Goal: Task Accomplishment & Management: Manage account settings

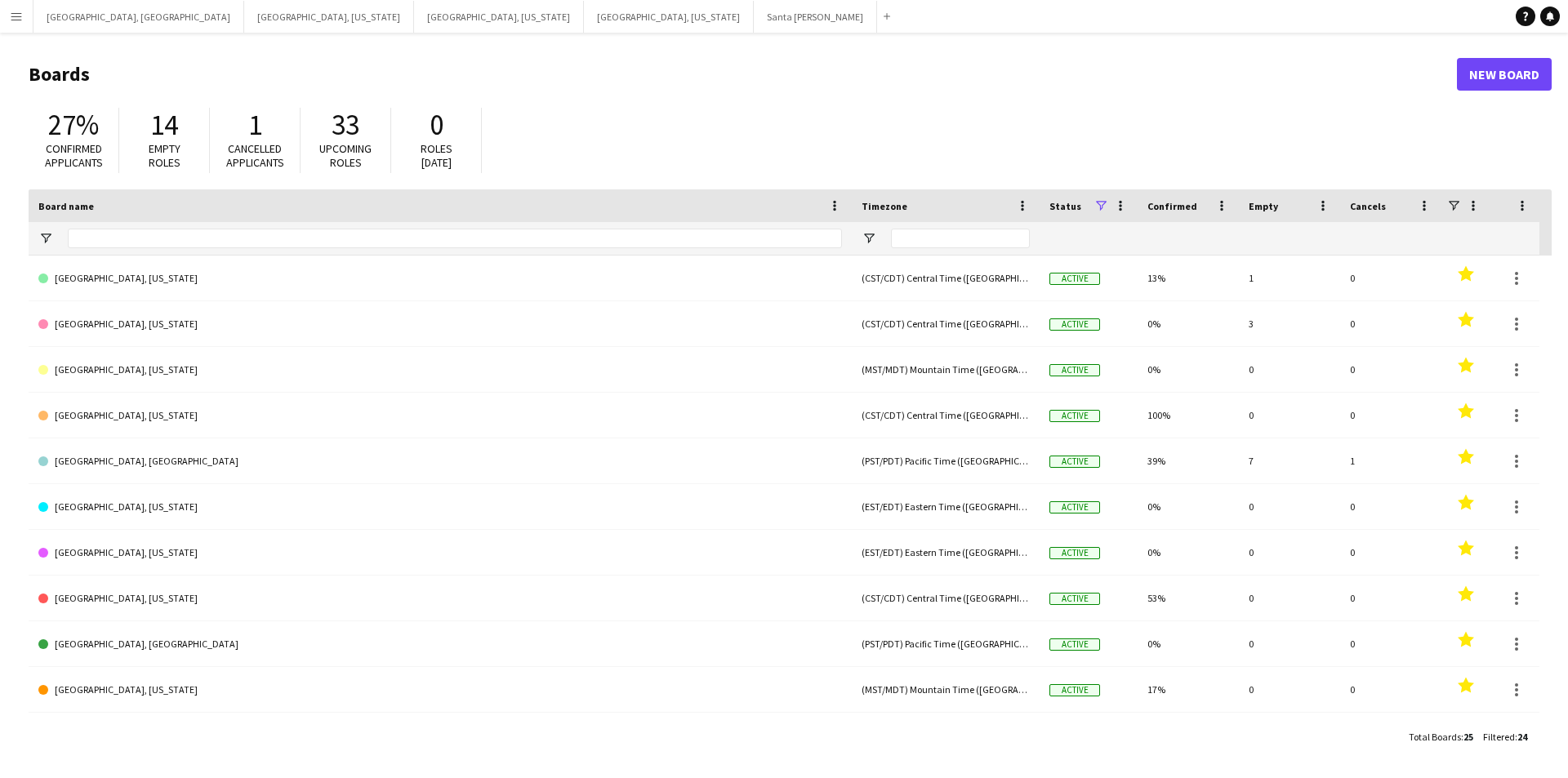
click at [0, 20] on button "Menu" at bounding box center [16, 16] width 33 height 33
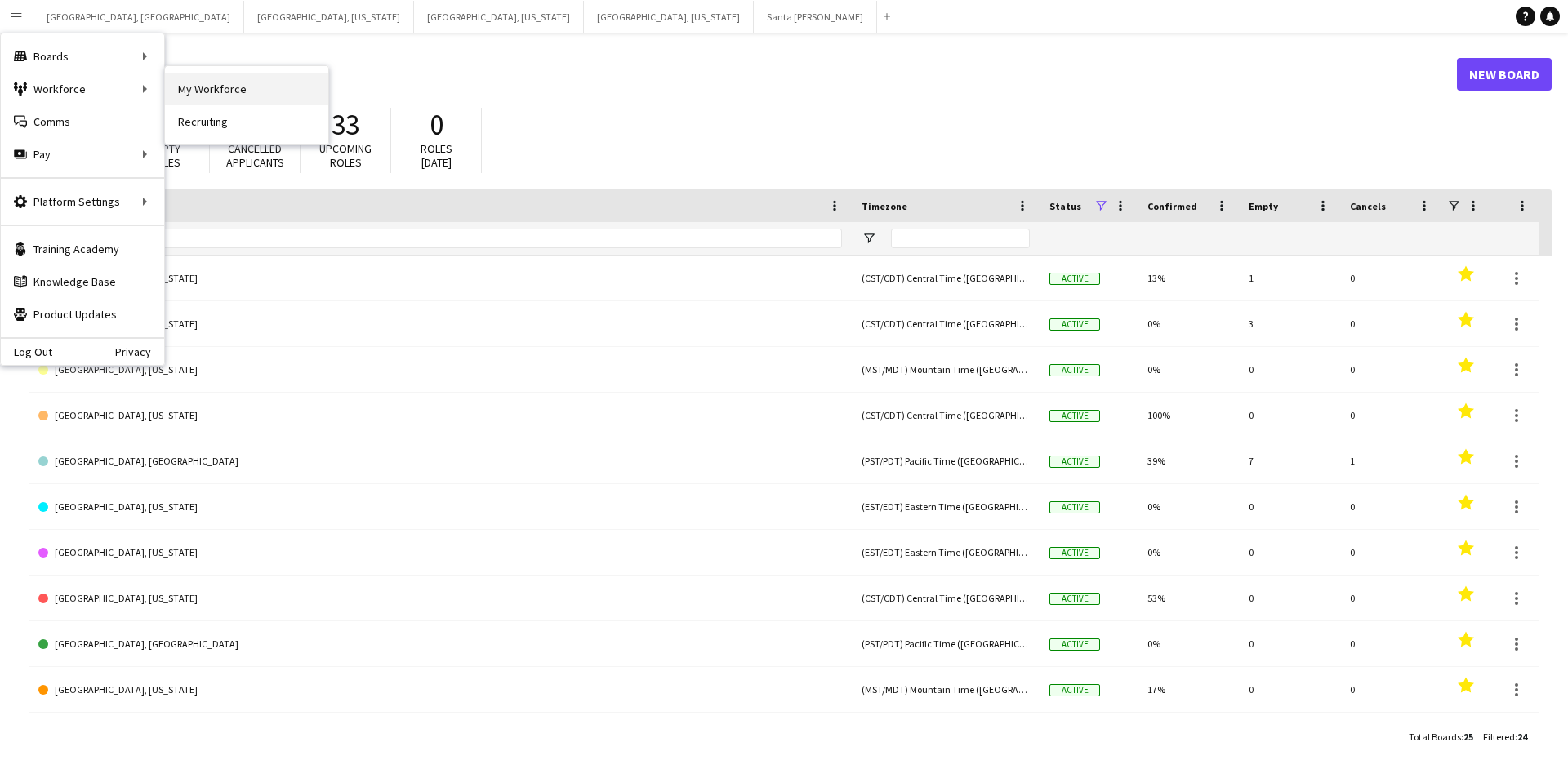
click at [200, 92] on link "My Workforce" at bounding box center [247, 89] width 163 height 33
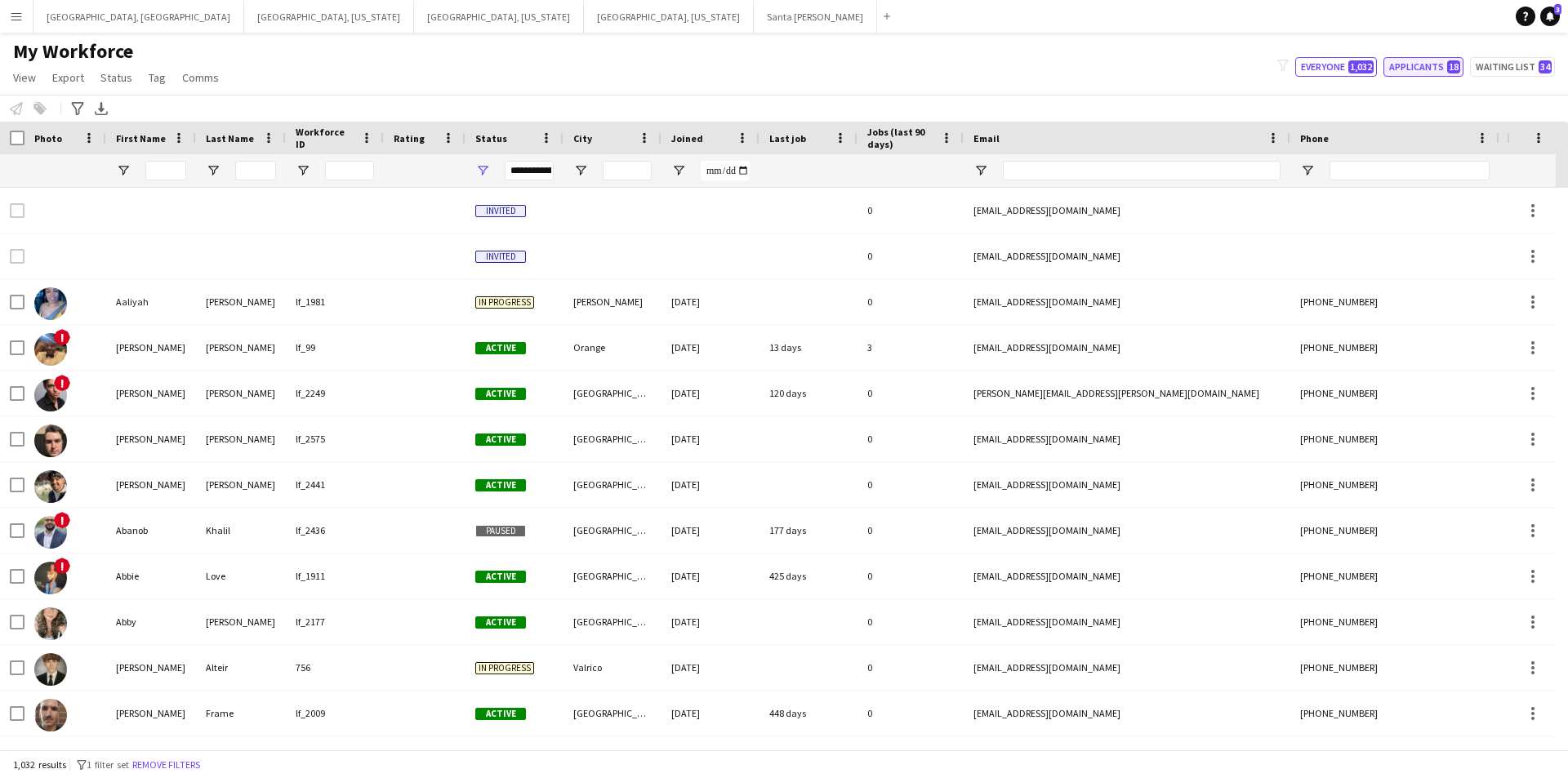
click at [1439, 67] on button "Applicants 18" at bounding box center [1423, 67] width 80 height 20
type input "**********"
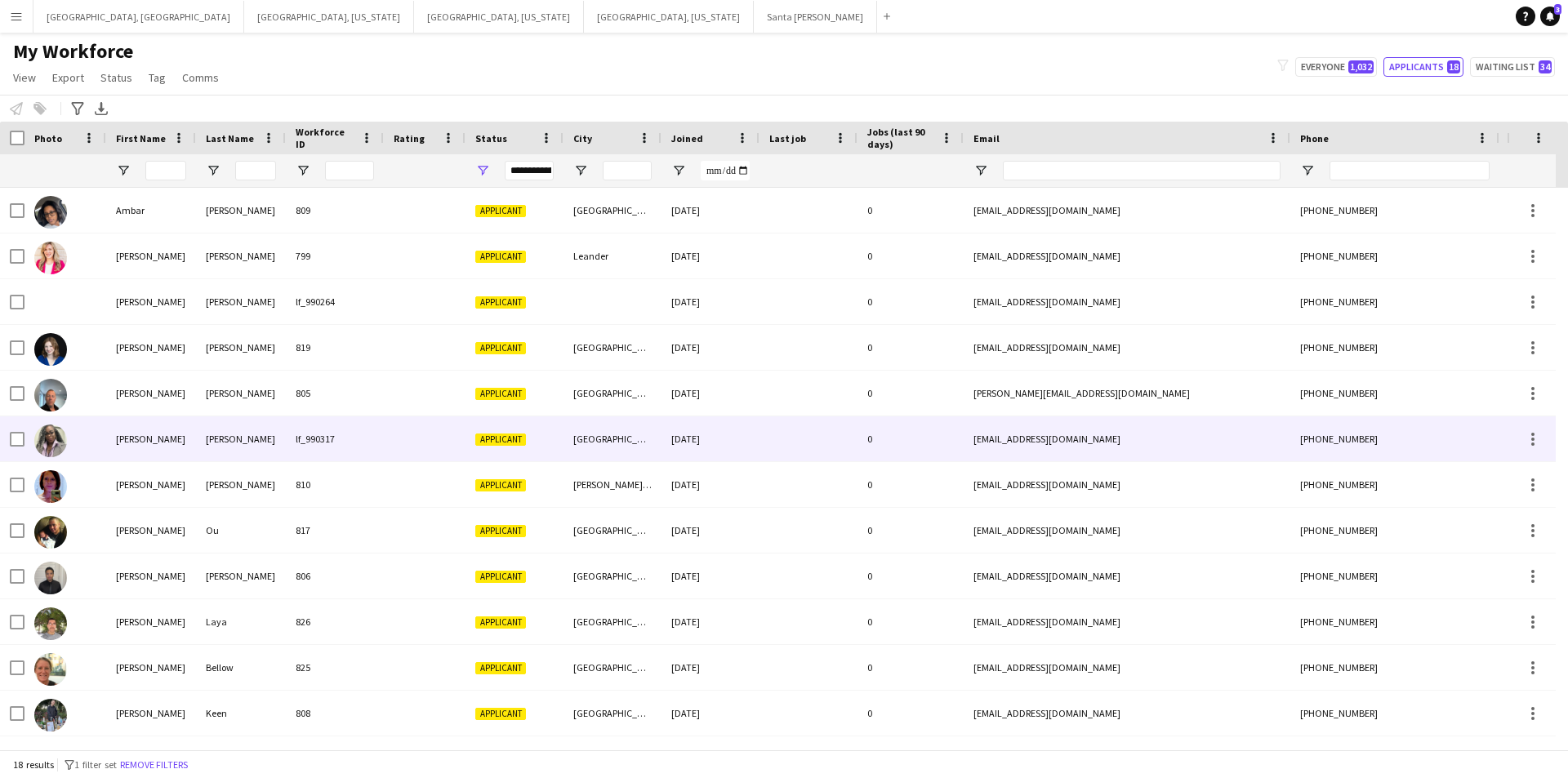
click at [167, 429] on div "[PERSON_NAME]" at bounding box center [151, 438] width 90 height 45
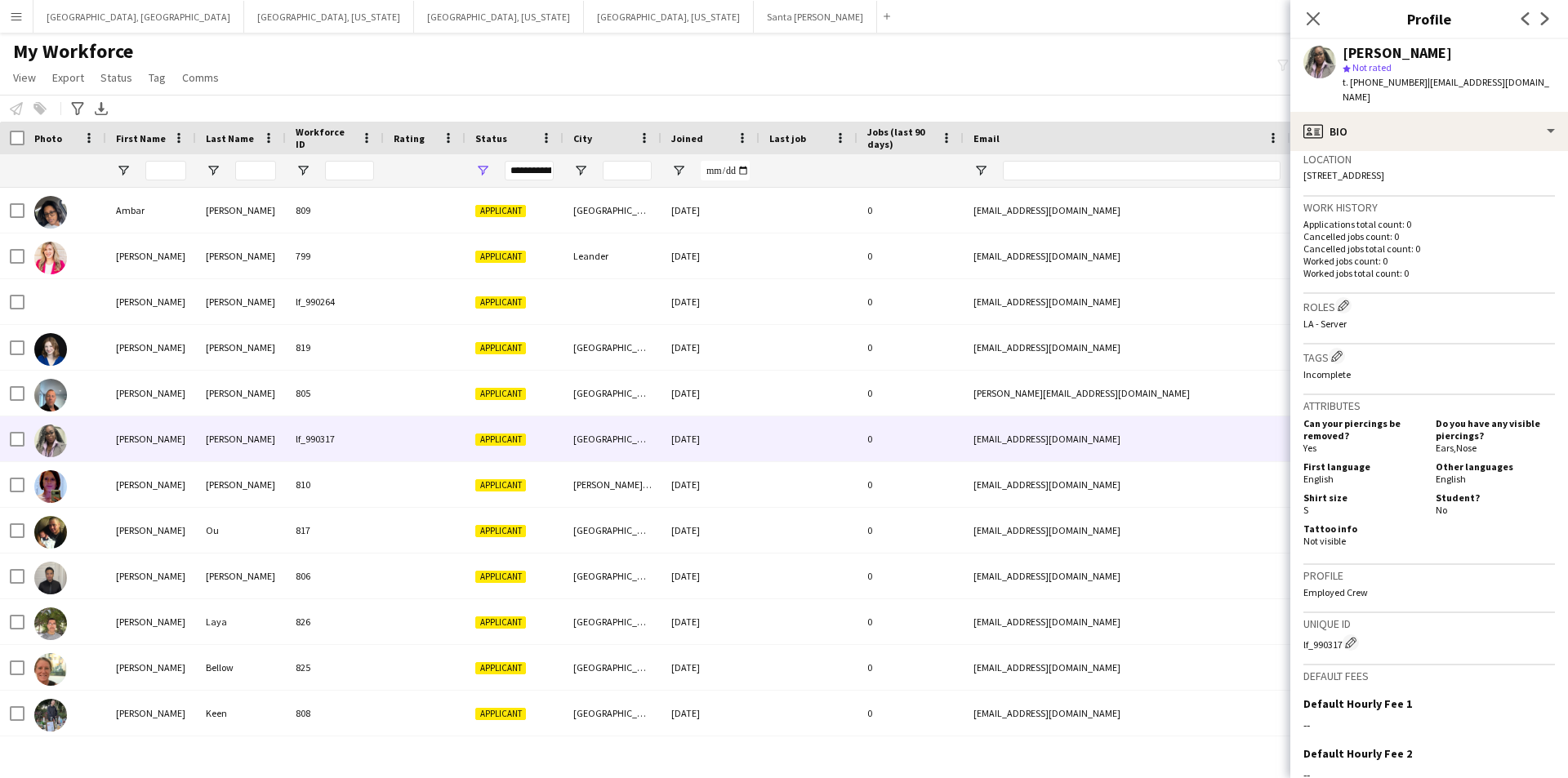
scroll to position [515, 0]
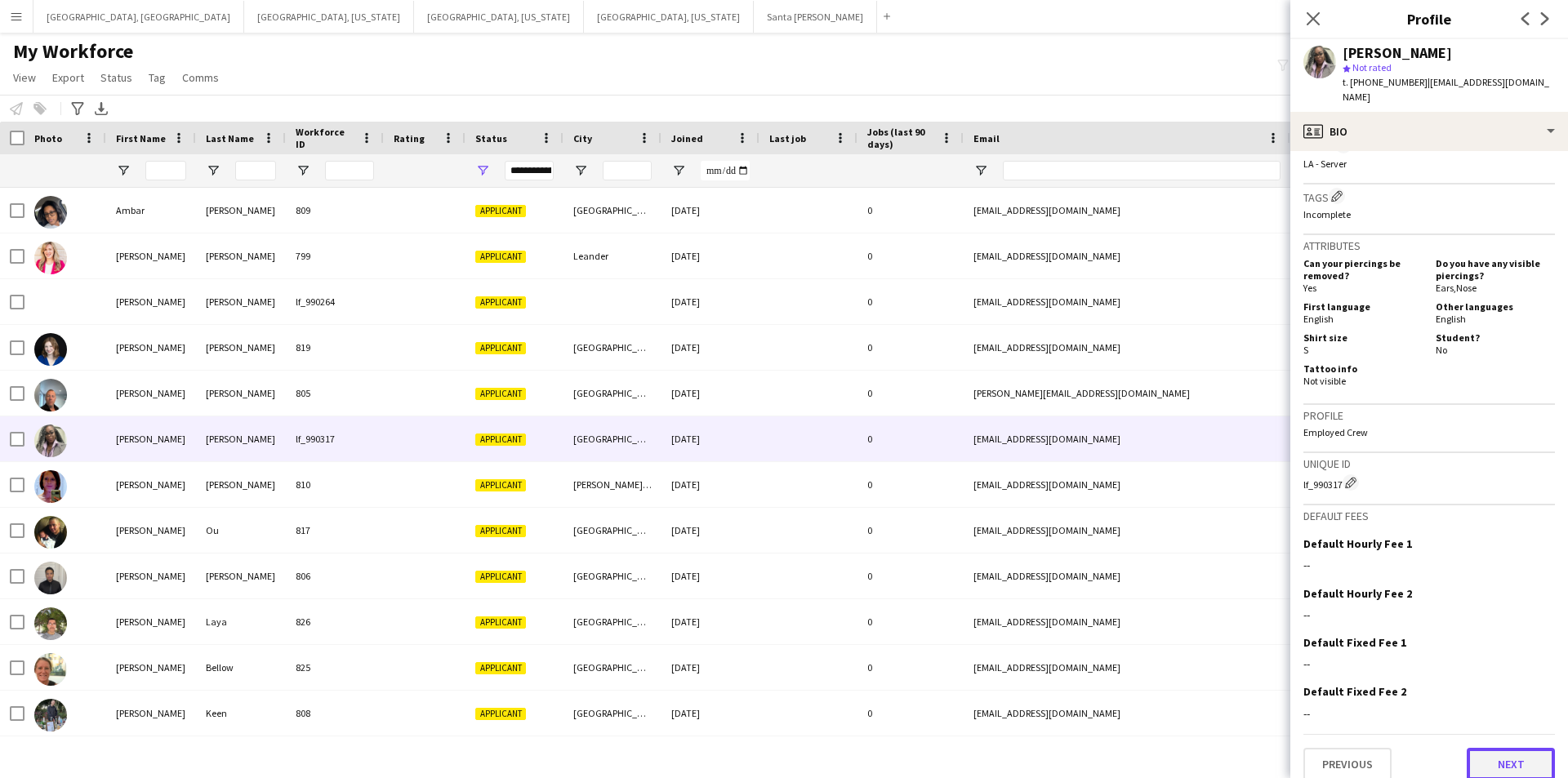
click at [1485, 748] on button "Next" at bounding box center [1510, 764] width 88 height 33
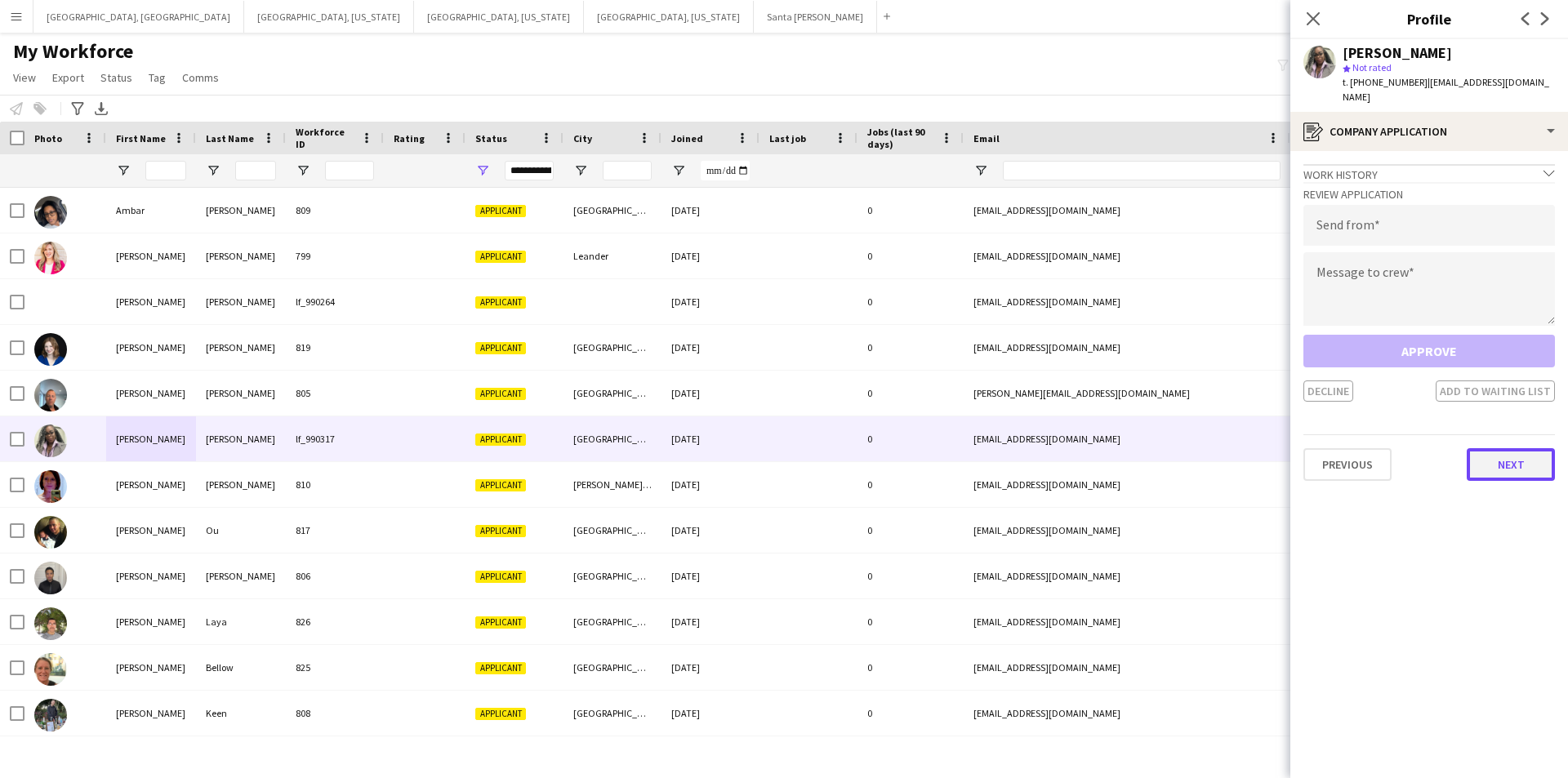
click at [1520, 456] on button "Next" at bounding box center [1510, 464] width 88 height 33
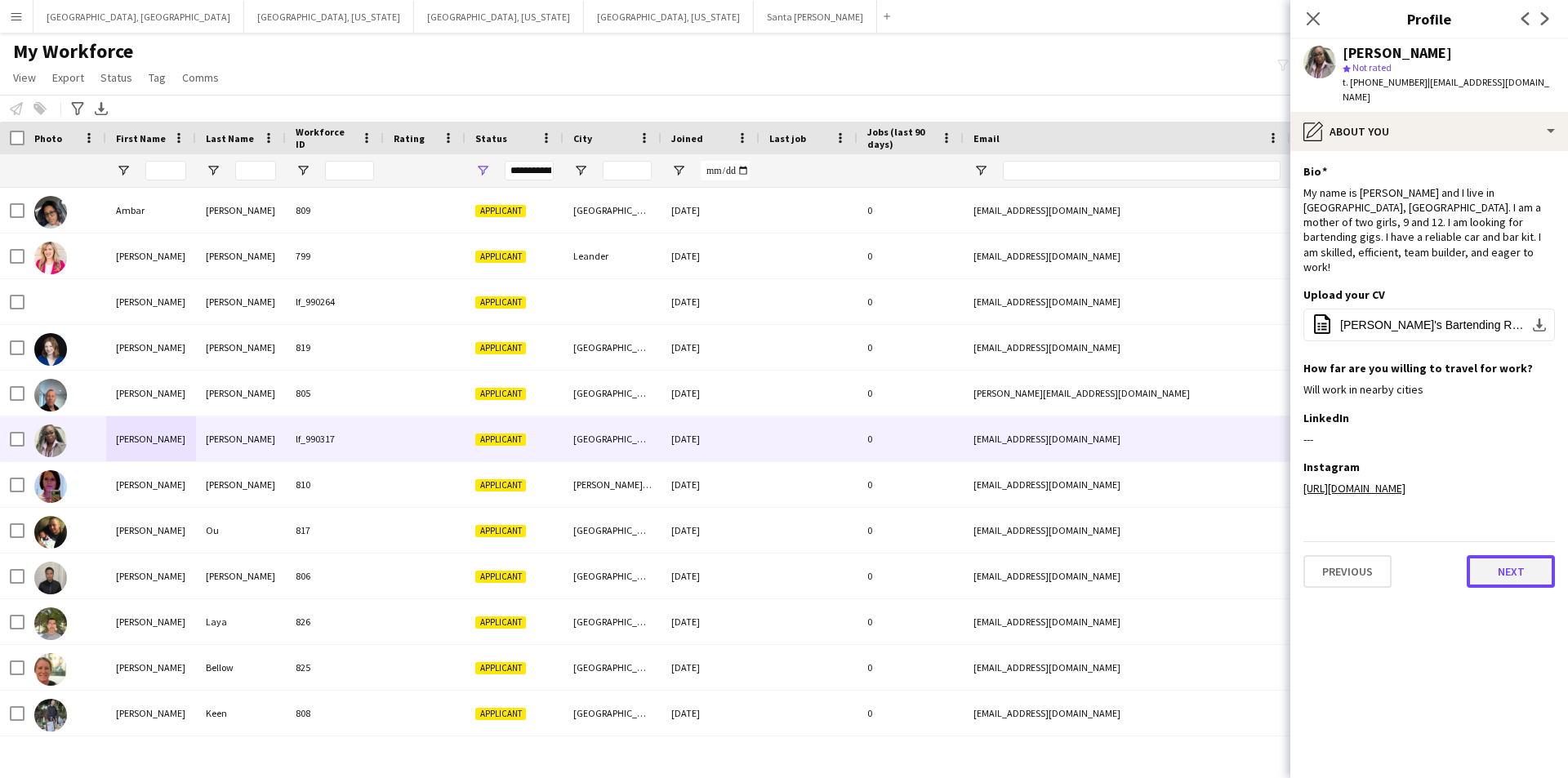
click at [1504, 559] on button "Next" at bounding box center [1510, 571] width 88 height 33
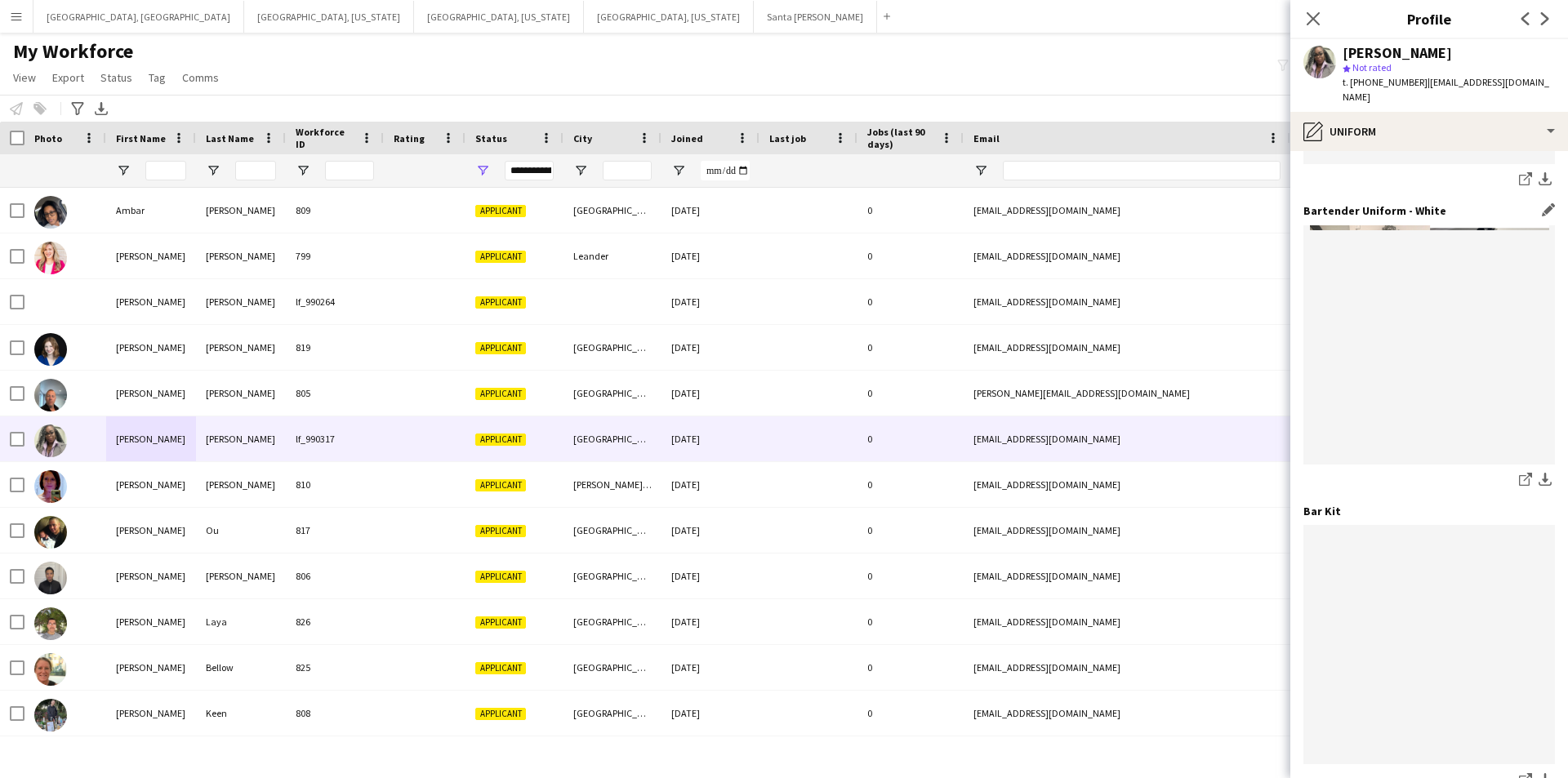
scroll to position [610, 0]
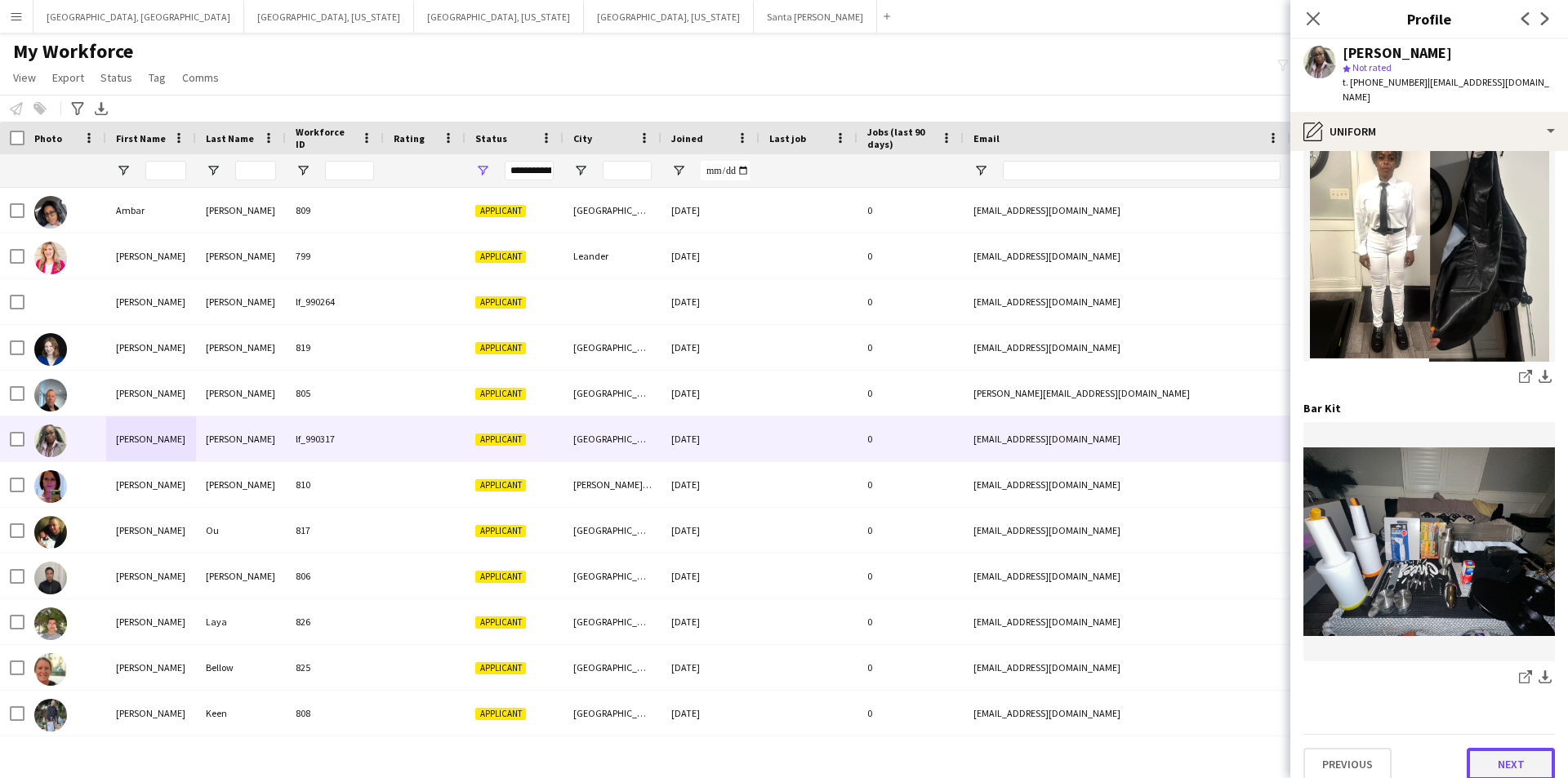
click at [1511, 750] on button "Next" at bounding box center [1510, 764] width 88 height 33
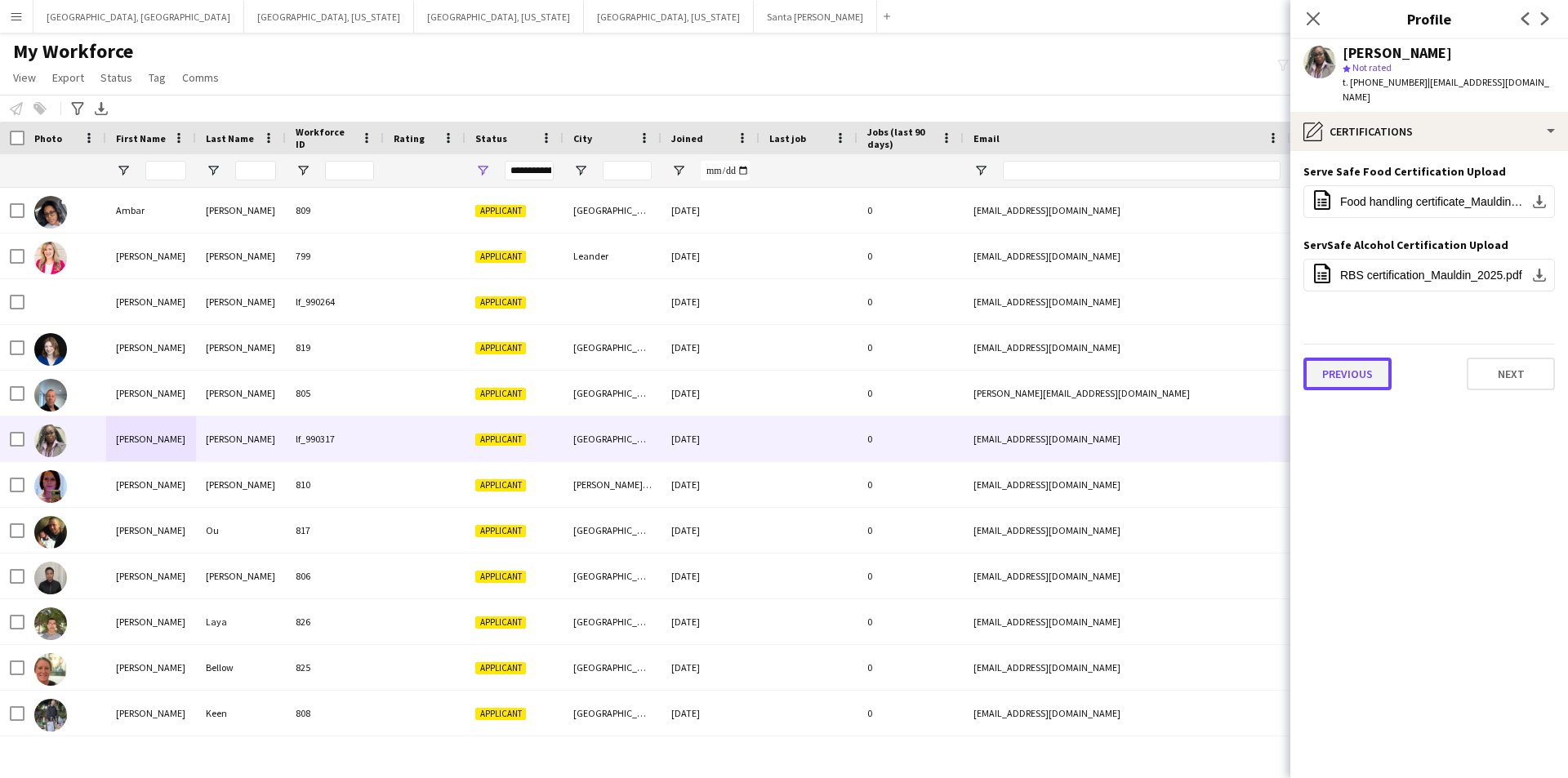
click at [1342, 364] on button "Previous" at bounding box center [1347, 373] width 88 height 33
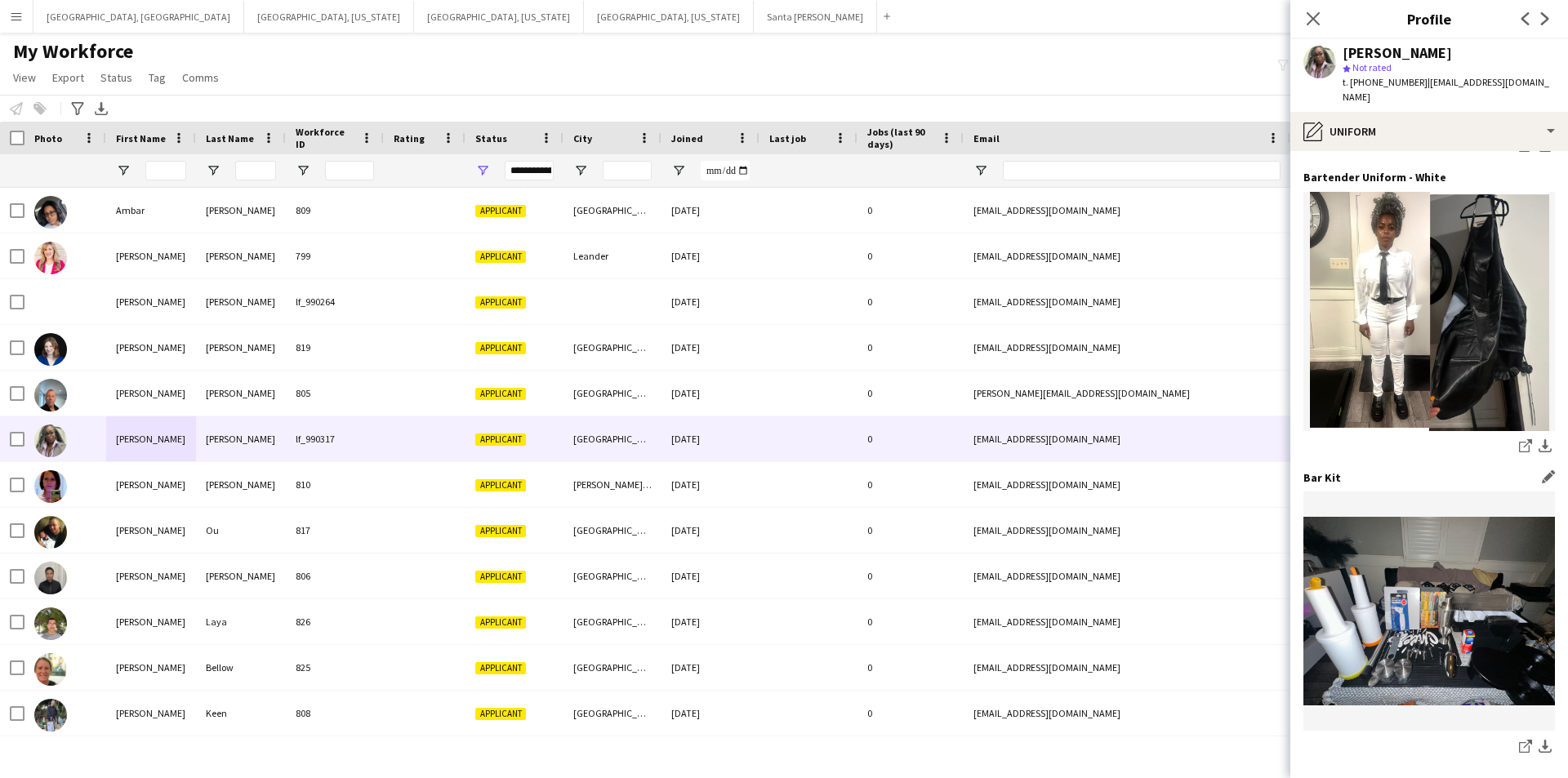
scroll to position [610, 0]
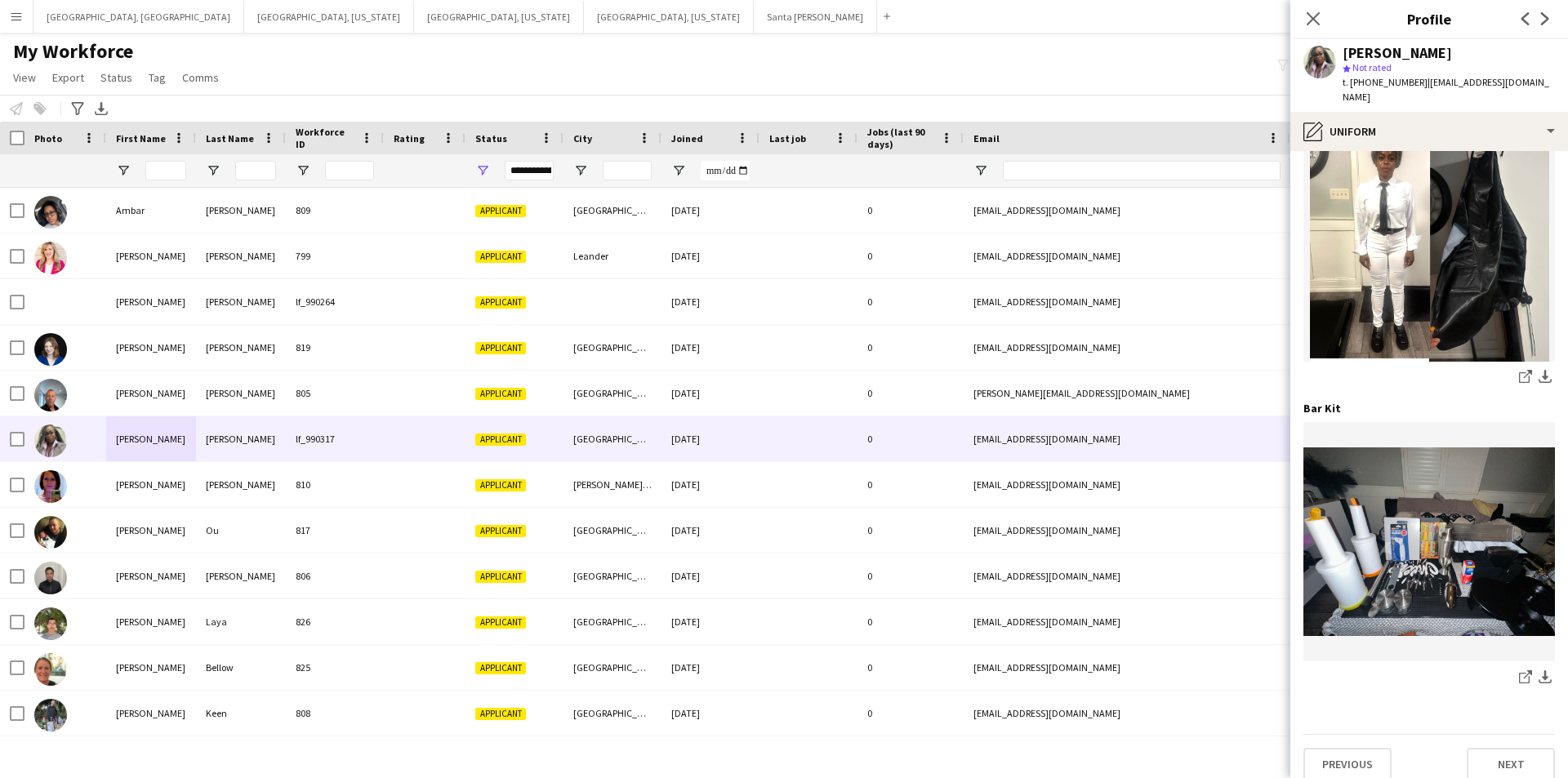
click at [1351, 773] on app-section-data-types "Chef Uniform - Black Edit this field --- Chef Uniform - White Edit this field -…" at bounding box center [1429, 464] width 278 height 627
click at [1351, 752] on button "Previous" at bounding box center [1347, 764] width 88 height 33
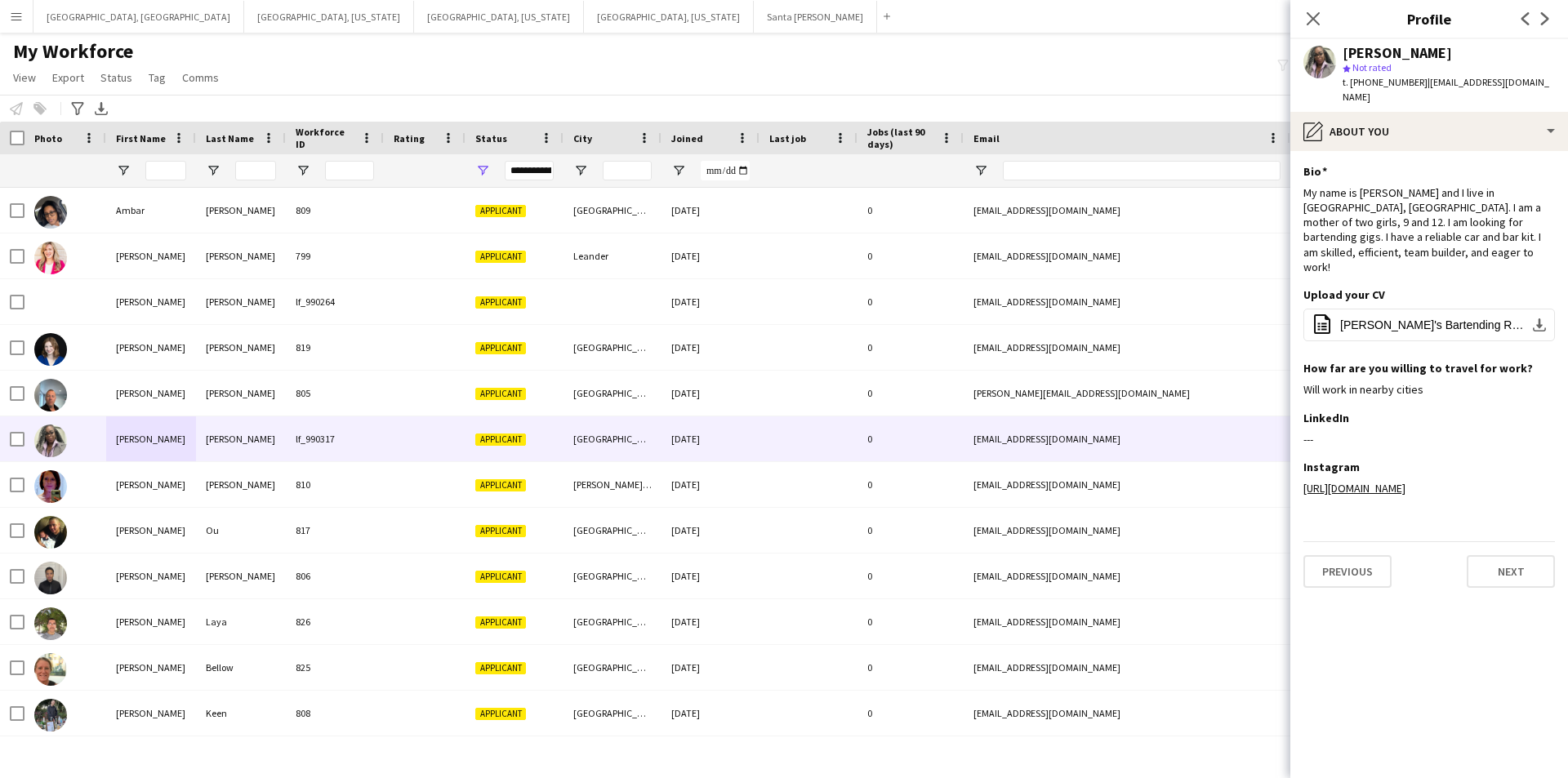
scroll to position [0, 0]
click at [1345, 557] on button "Previous" at bounding box center [1347, 571] width 88 height 33
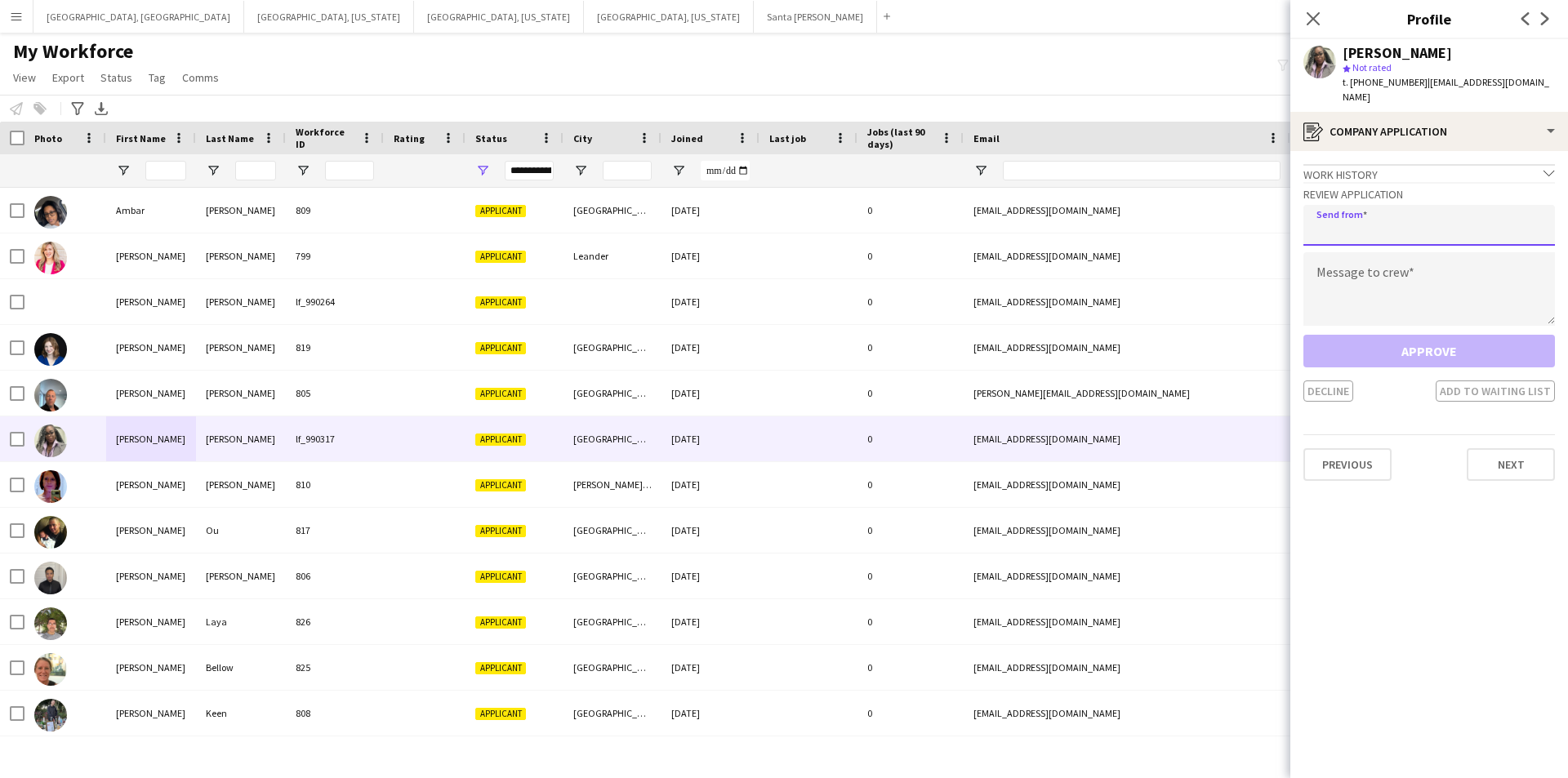
click at [1389, 206] on input "email" at bounding box center [1429, 225] width 251 height 41
type input "**********"
click at [1489, 252] on textarea at bounding box center [1429, 288] width 251 height 74
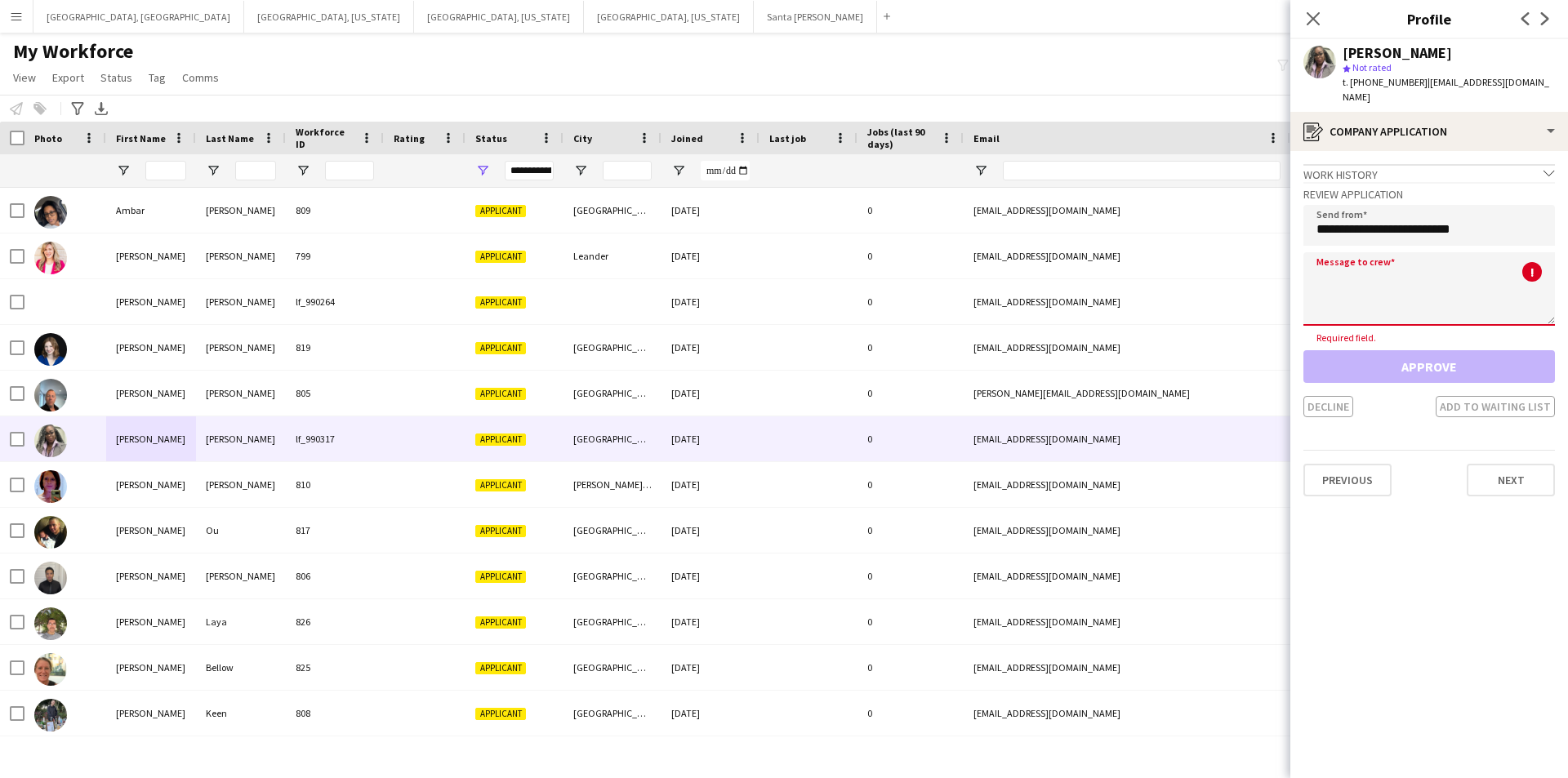
paste textarea "**********"
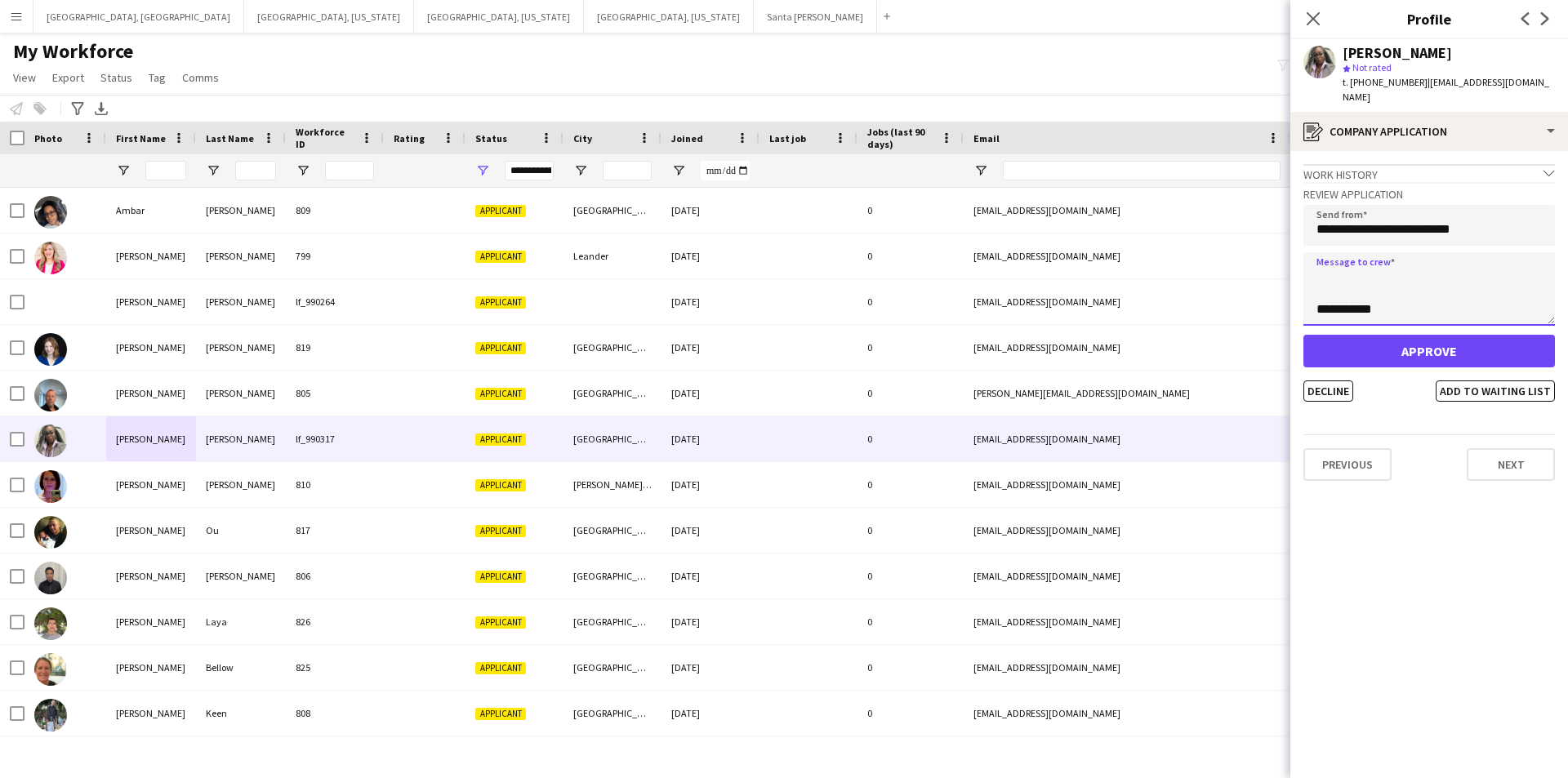
type textarea "**********"
click at [1423, 342] on button "Approve" at bounding box center [1429, 350] width 251 height 33
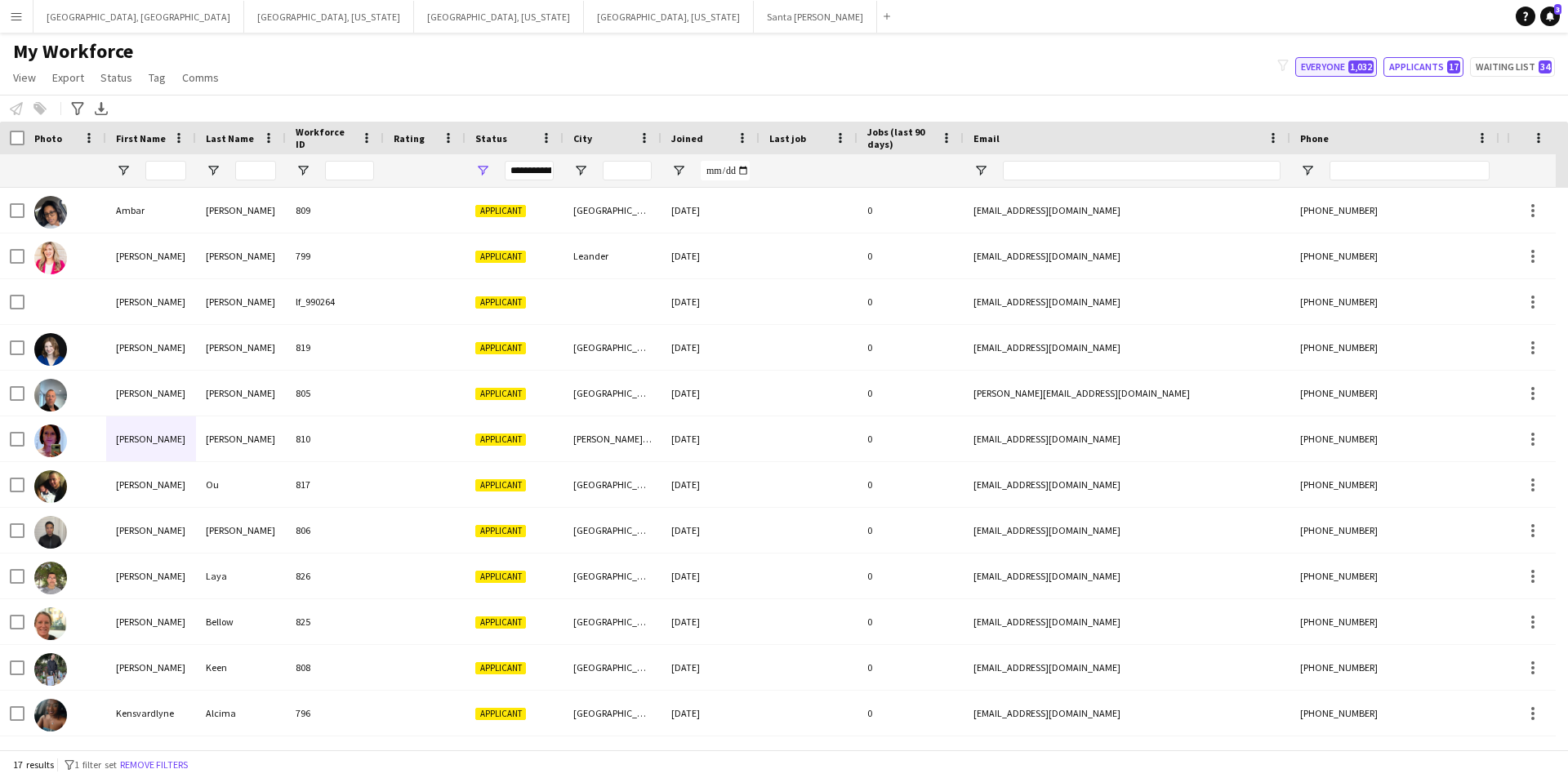
click at [1346, 67] on button "Everyone 1,032" at bounding box center [1336, 67] width 82 height 20
type input "**********"
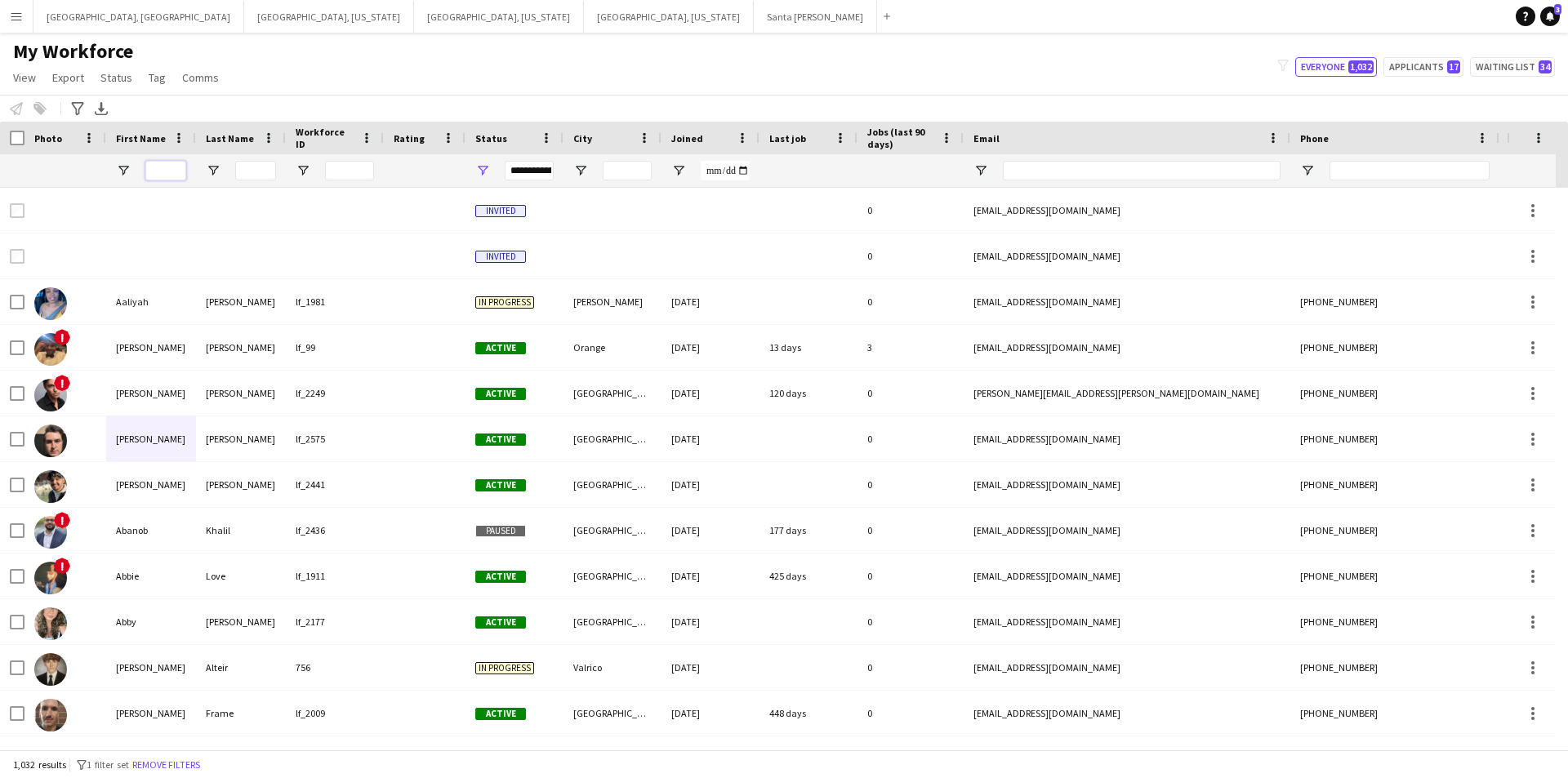
click at [171, 169] on input "First Name Filter Input" at bounding box center [166, 170] width 41 height 20
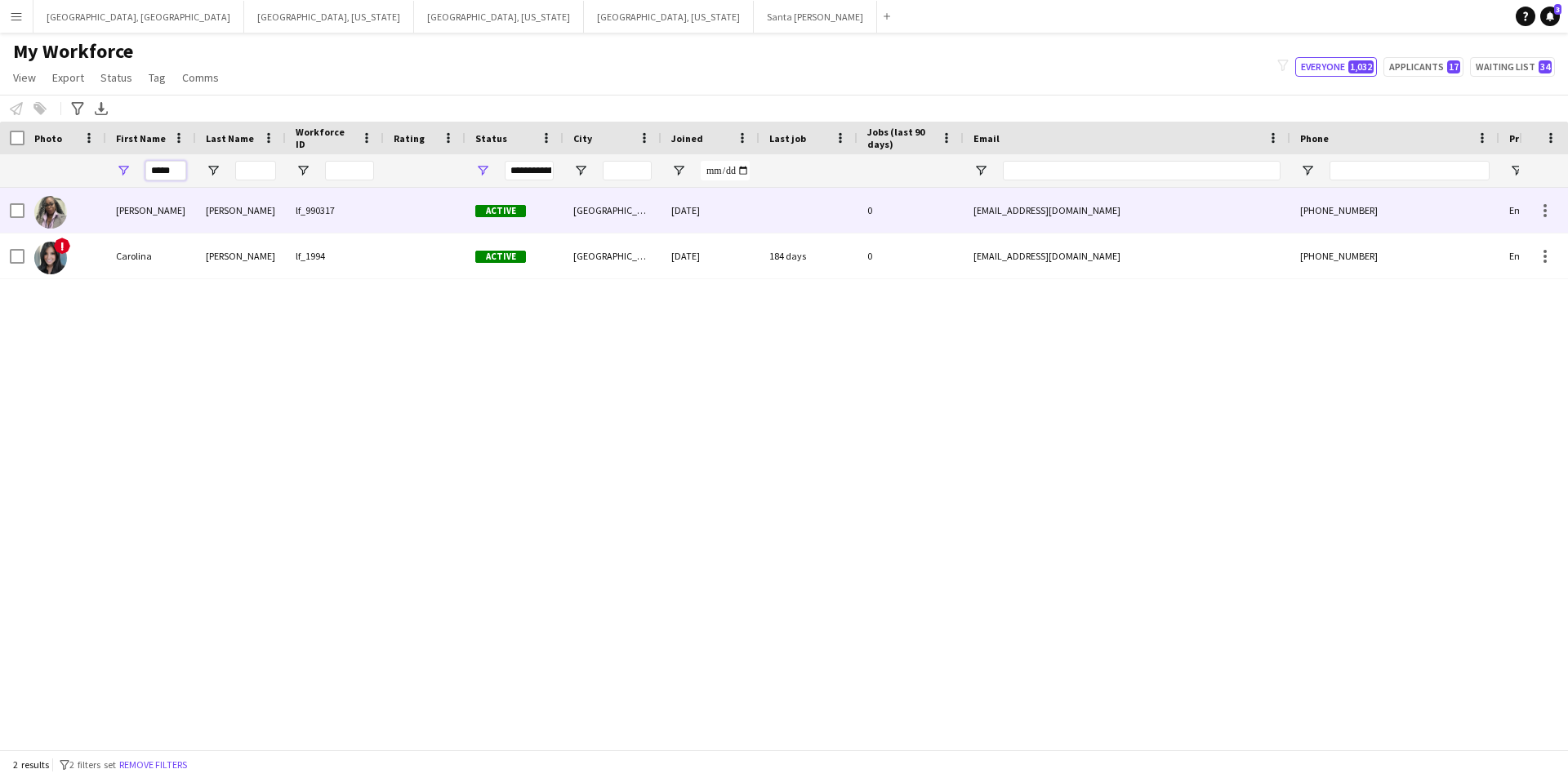
type input "*****"
click at [263, 222] on div "[PERSON_NAME]" at bounding box center [240, 210] width 90 height 45
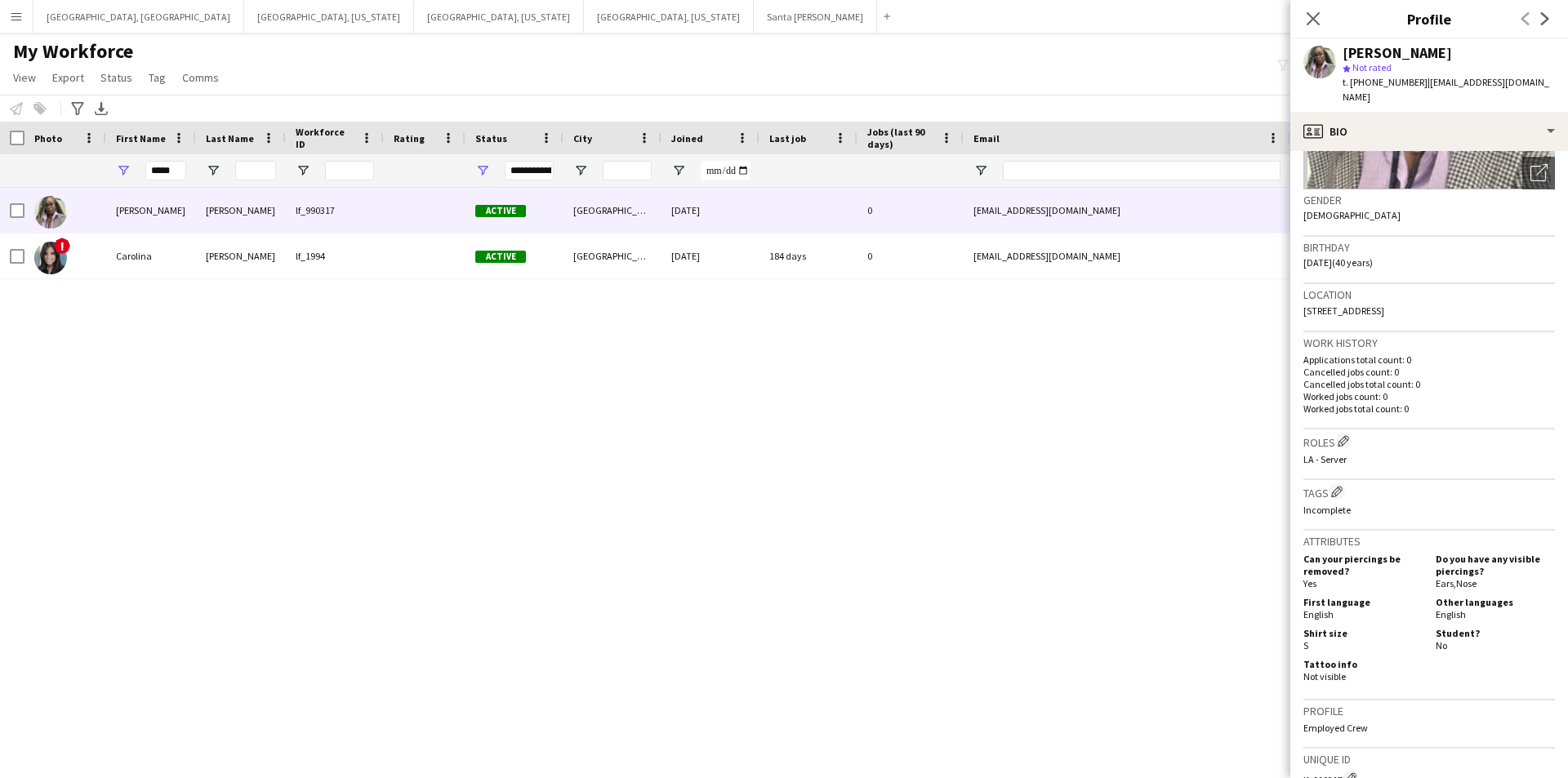
scroll to position [82, 0]
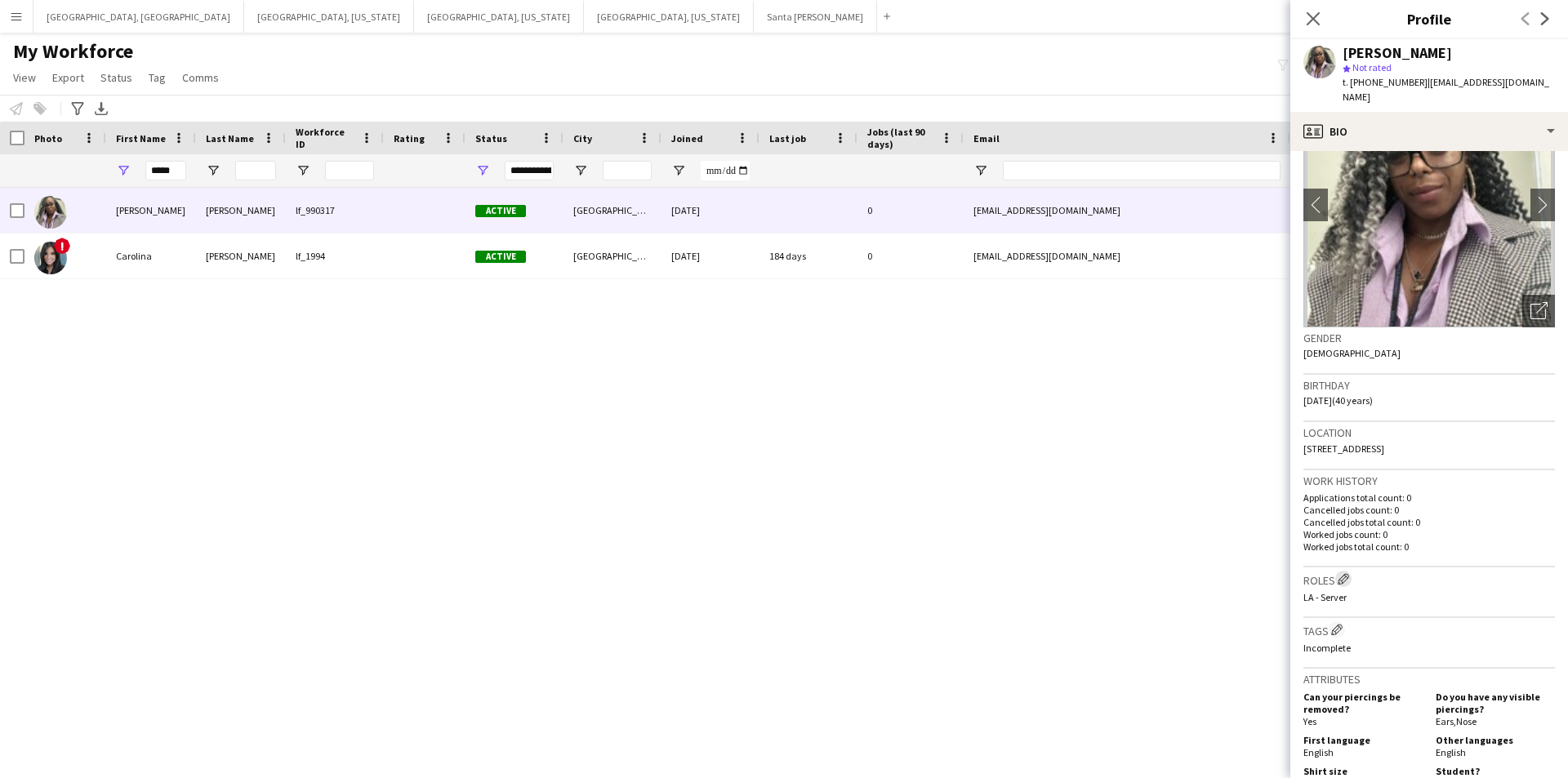
click at [1347, 573] on app-icon "Edit crew company roles" at bounding box center [1343, 578] width 12 height 12
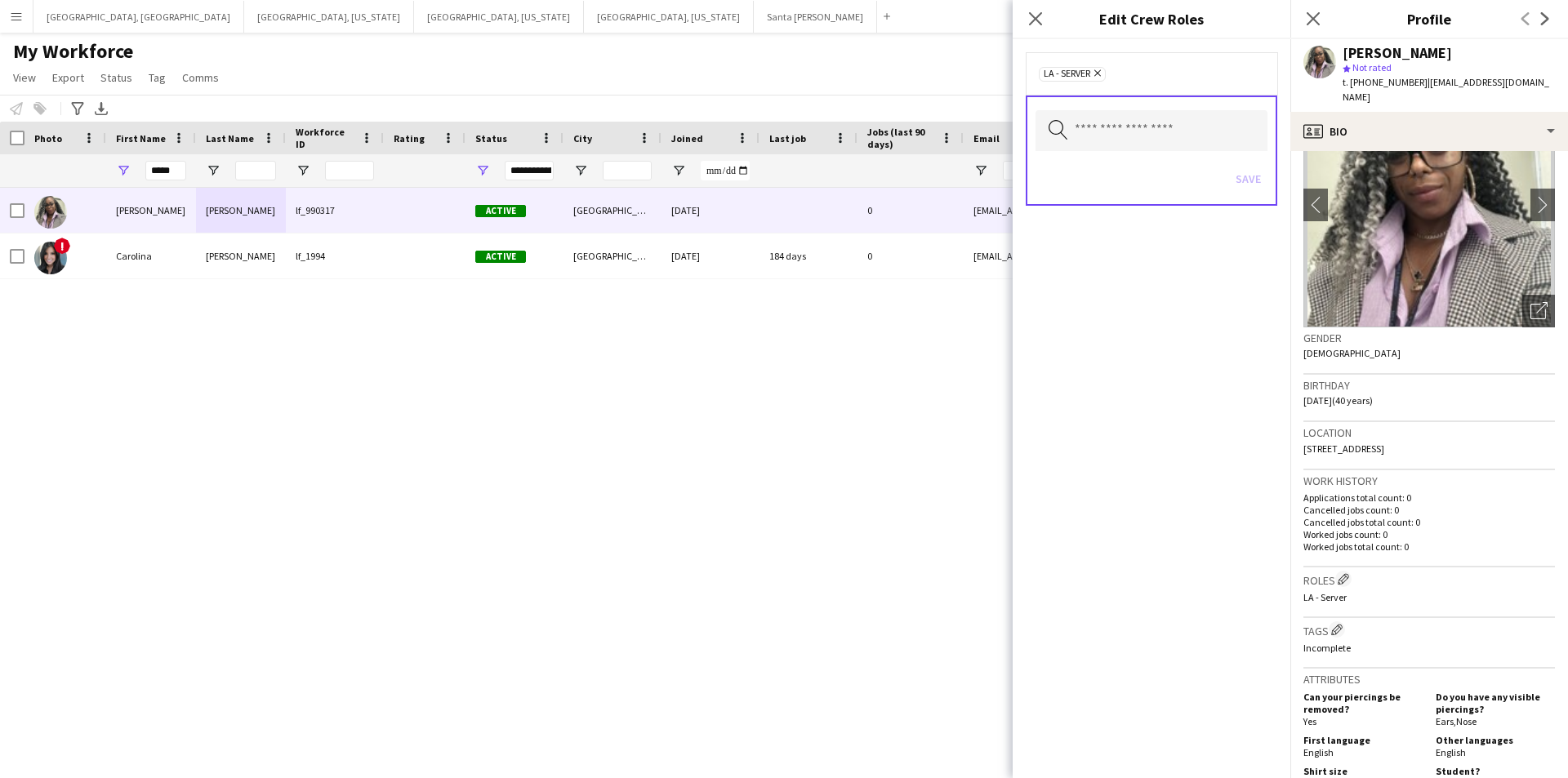
click at [1101, 73] on icon at bounding box center [1097, 73] width 6 height 6
click at [1095, 130] on input "text" at bounding box center [1151, 129] width 232 height 41
click at [1099, 124] on input "********" at bounding box center [1151, 129] width 232 height 41
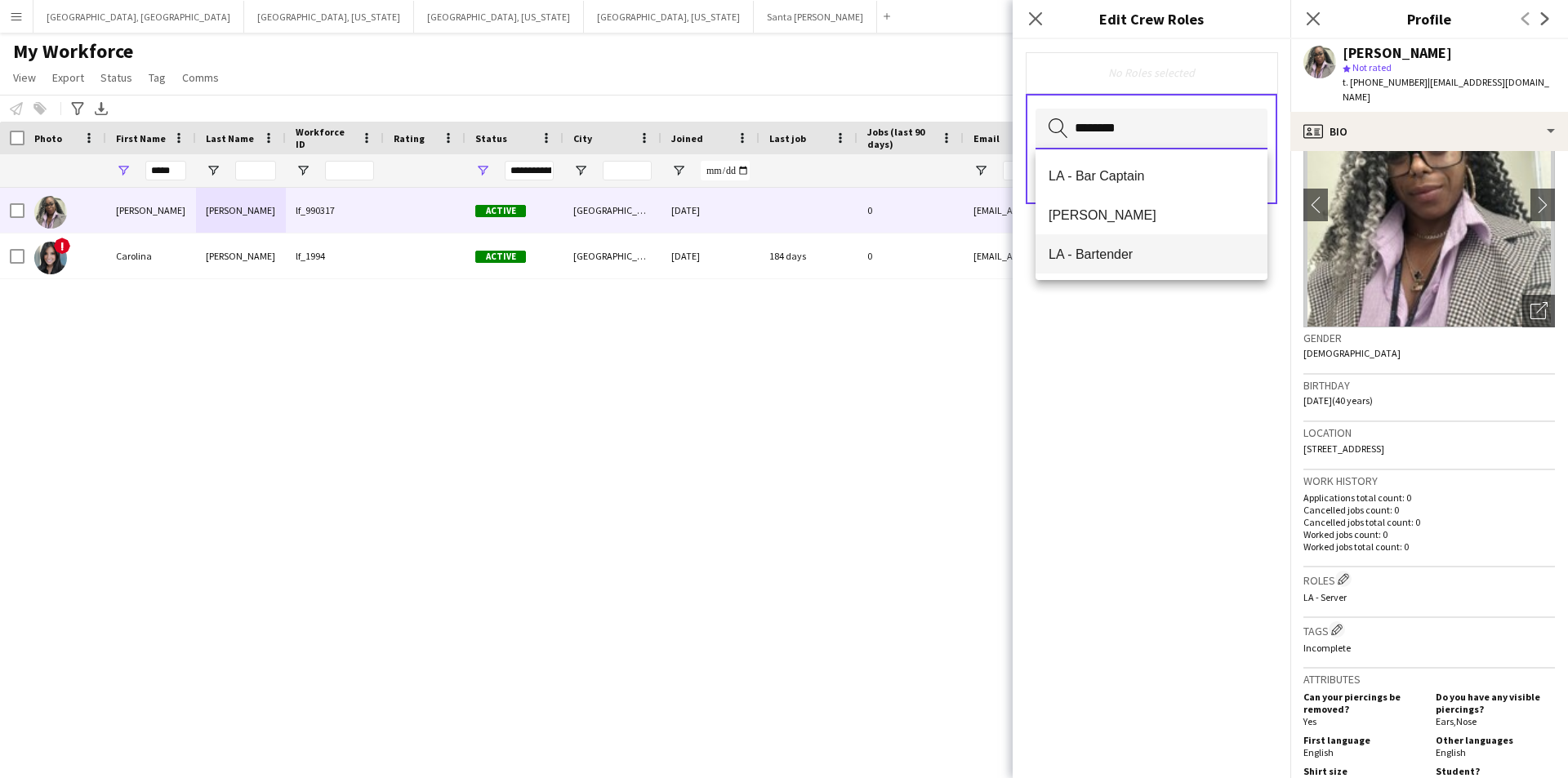
type input "********"
click at [1128, 255] on span "LA - Bartender" at bounding box center [1152, 254] width 206 height 15
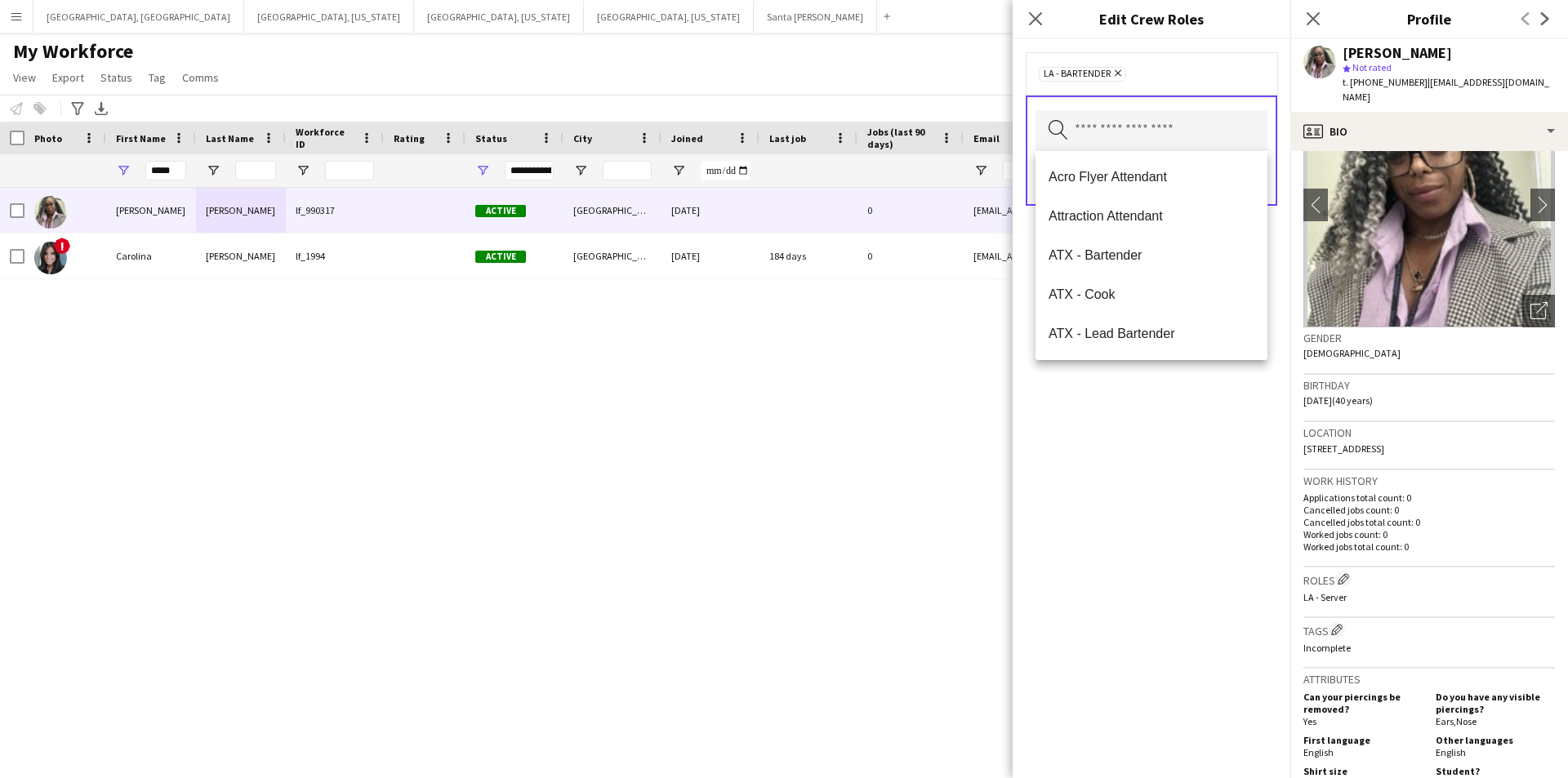
drag, startPoint x: 1186, startPoint y: 538, endPoint x: 1193, endPoint y: 530, distance: 10.6
click at [1186, 538] on div "LA - Bartender Remove Search by role type Save" at bounding box center [1151, 408] width 278 height 739
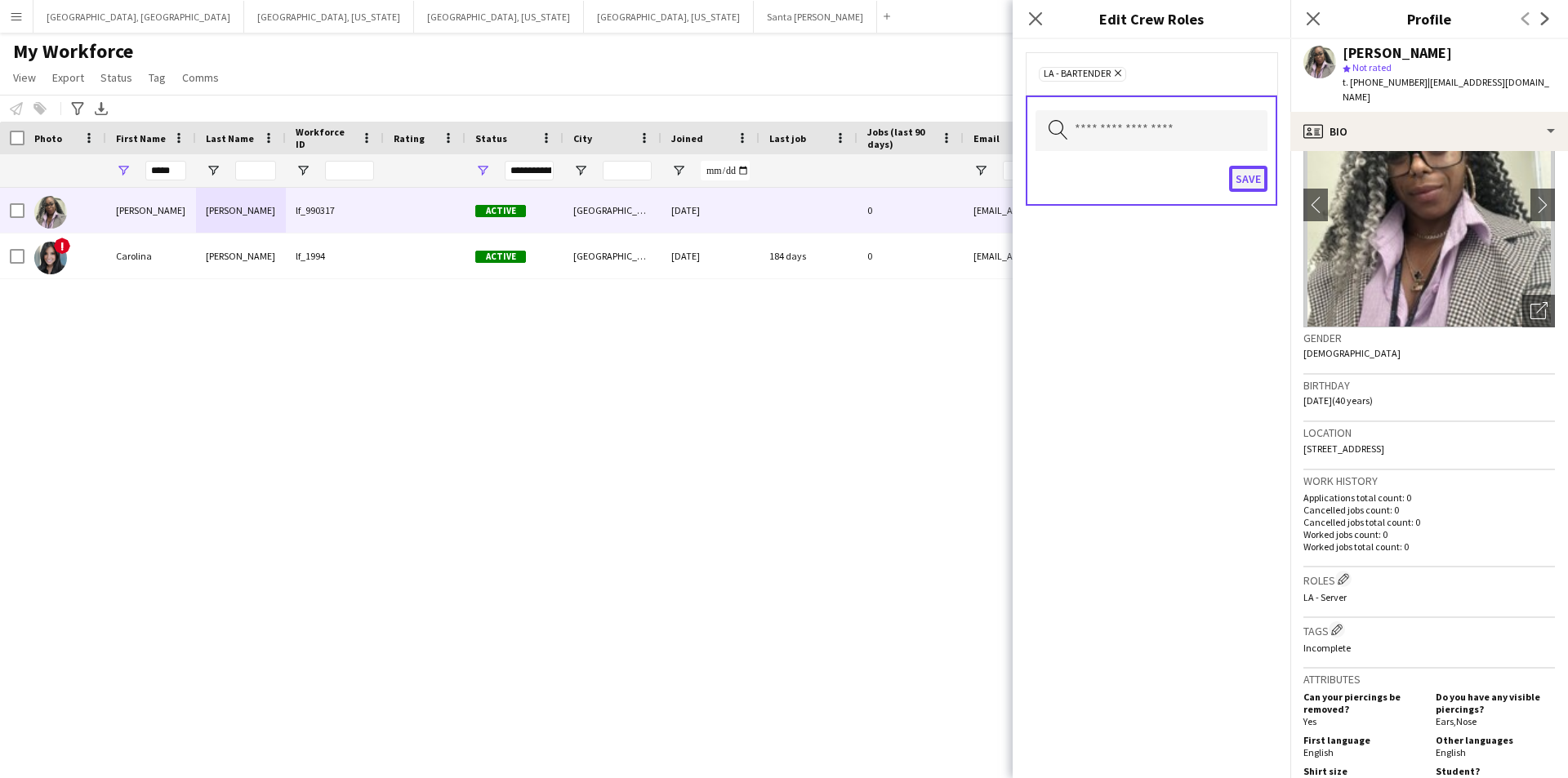
click at [1253, 169] on button "Save" at bounding box center [1248, 178] width 38 height 26
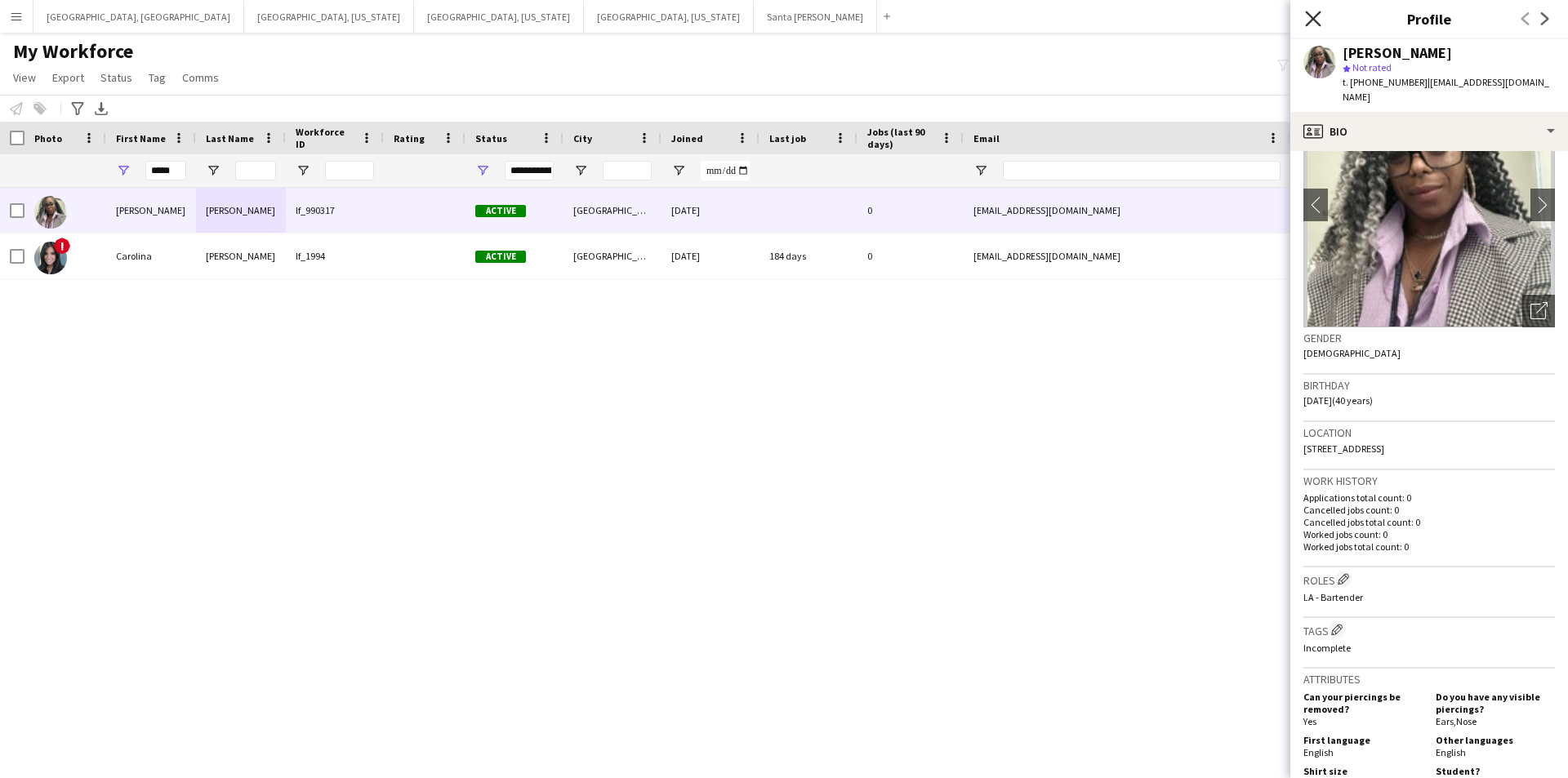
click at [1317, 17] on icon "Close pop-in" at bounding box center [1312, 18] width 15 height 15
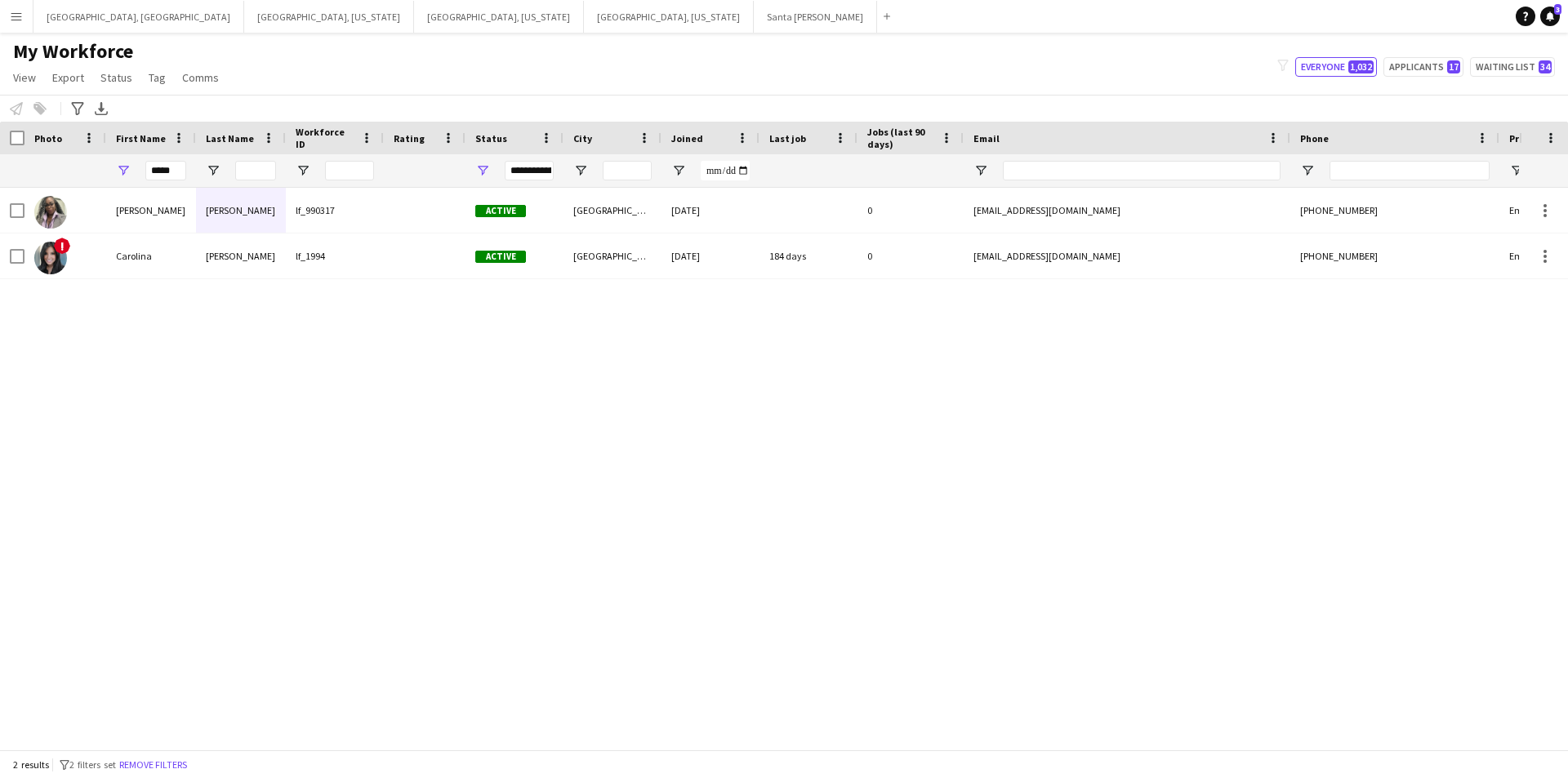
click at [694, 94] on div "My Workforce View Views Default view New view Update view Delete view Edit name…" at bounding box center [784, 67] width 1568 height 56
click at [66, 15] on button "[GEOGRAPHIC_DATA], [GEOGRAPHIC_DATA] Close" at bounding box center [138, 17] width 210 height 32
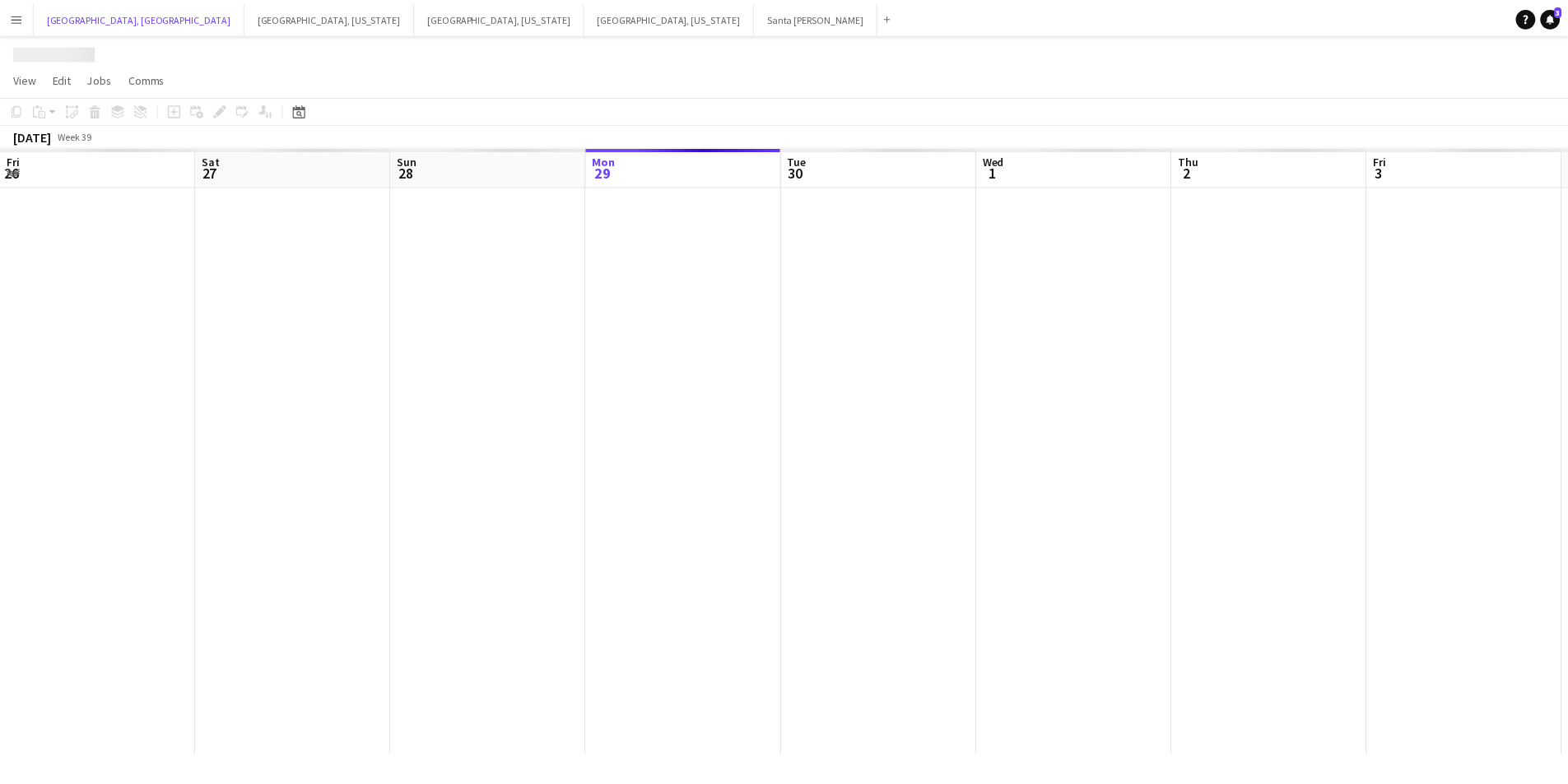
scroll to position [0, 394]
